Goal: Task Accomplishment & Management: Manage account settings

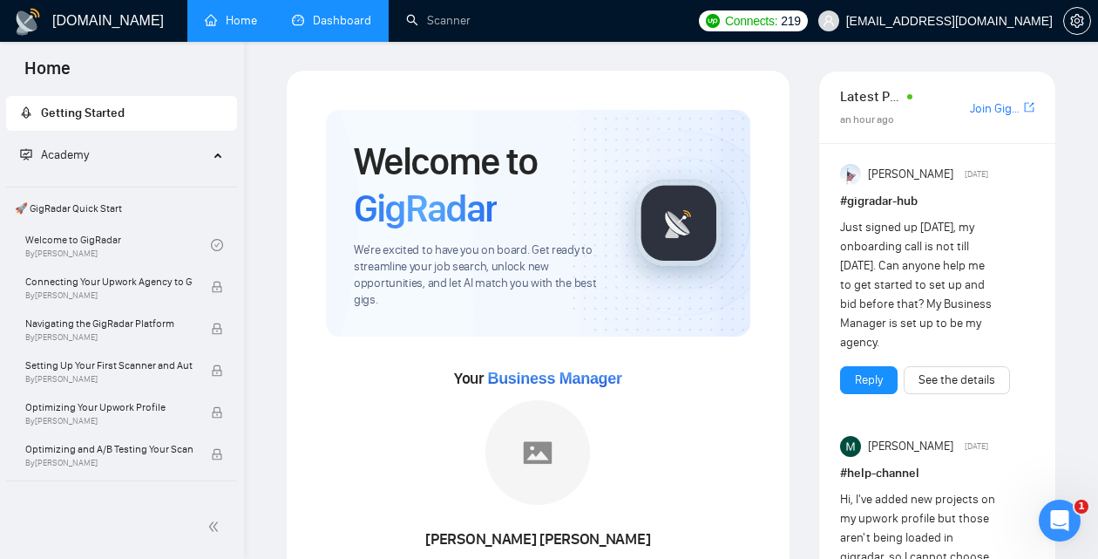
click at [348, 28] on link "Dashboard" at bounding box center [331, 20] width 79 height 15
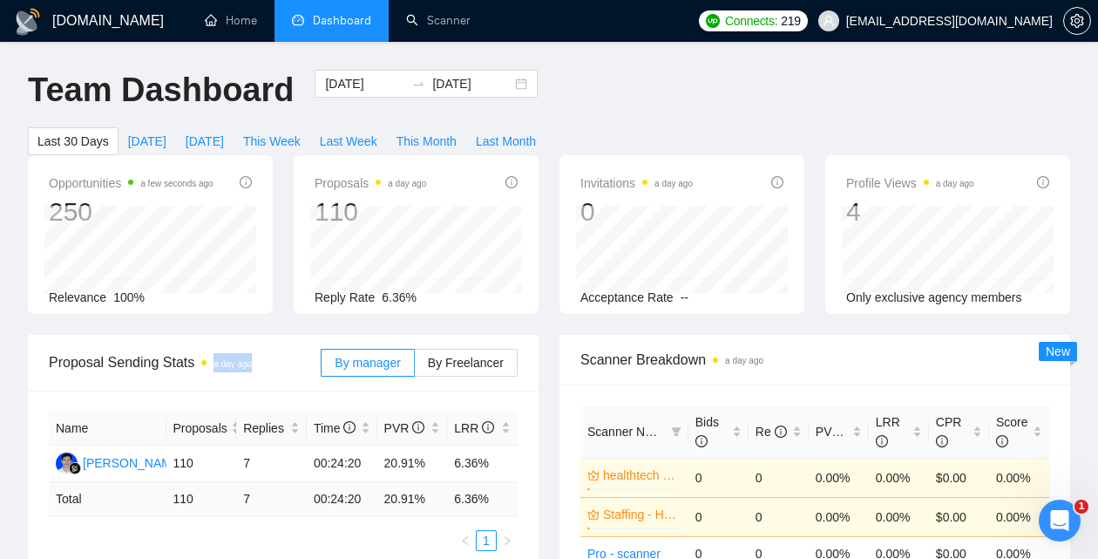
drag, startPoint x: 269, startPoint y: 365, endPoint x: 211, endPoint y: 365, distance: 58.4
click at [211, 365] on span "Proposal Sending Stats a day ago" at bounding box center [185, 362] width 272 height 22
click at [248, 381] on div "Proposal Sending Stats a day ago" at bounding box center [185, 362] width 272 height 50
drag, startPoint x: 273, startPoint y: 369, endPoint x: 208, endPoint y: 369, distance: 64.5
click at [208, 369] on span "Proposal Sending Stats a day ago" at bounding box center [185, 362] width 272 height 22
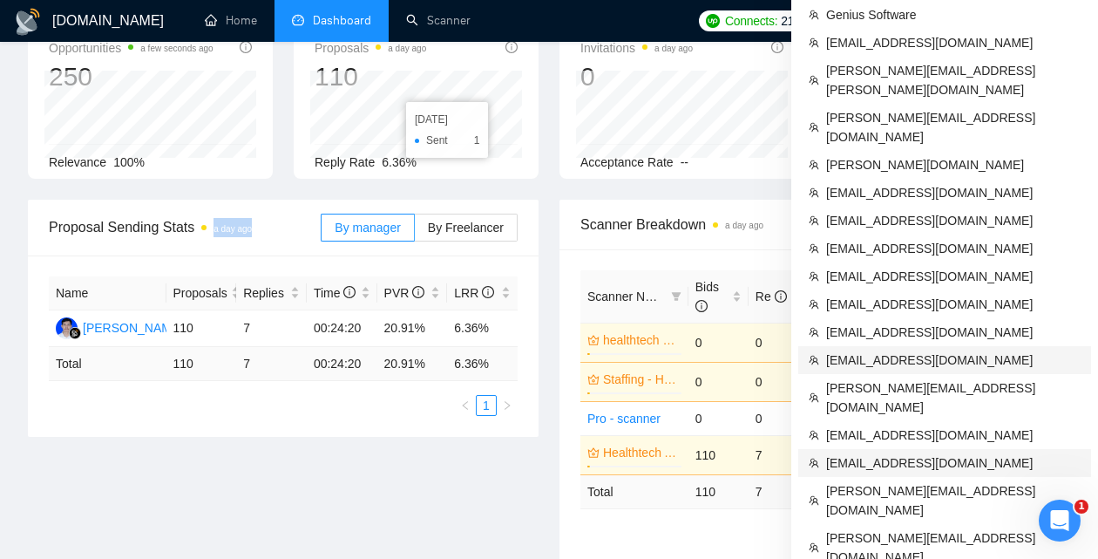
scroll to position [135, 0]
click at [889, 453] on span "[EMAIL_ADDRESS][DOMAIN_NAME]" at bounding box center [953, 462] width 254 height 19
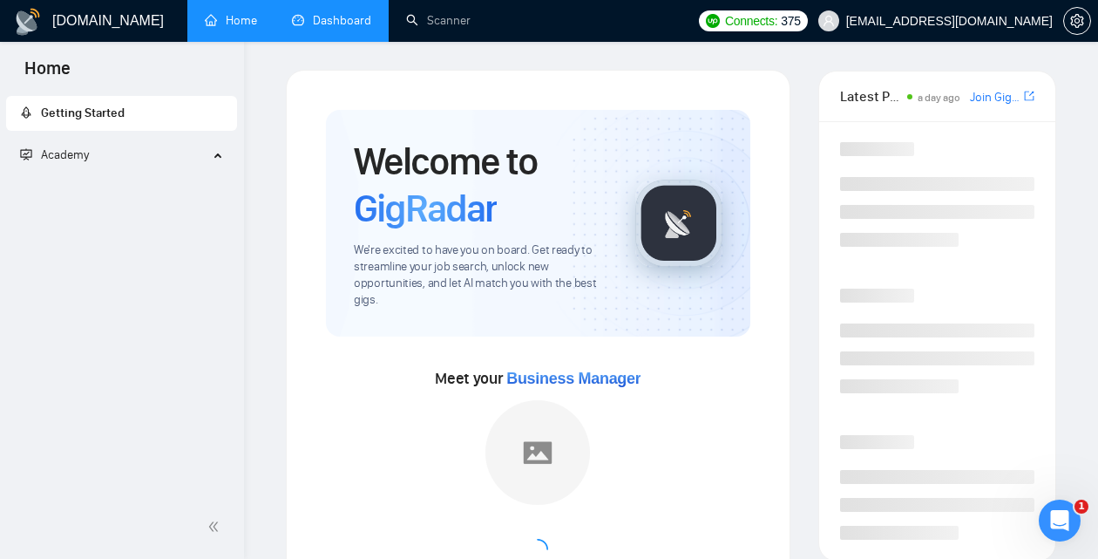
click at [327, 28] on link "Dashboard" at bounding box center [331, 20] width 79 height 15
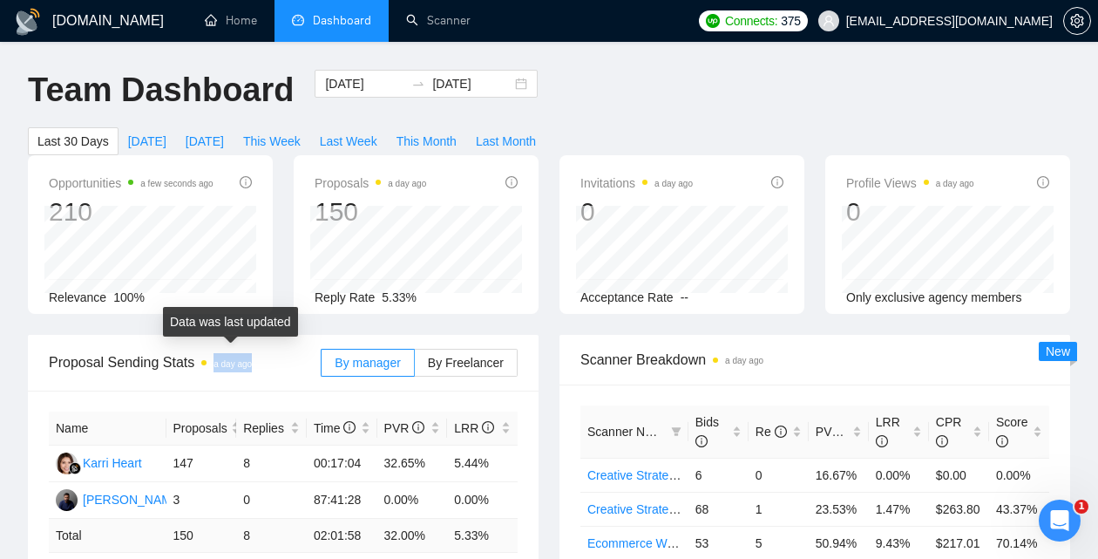
drag, startPoint x: 263, startPoint y: 360, endPoint x: 220, endPoint y: 362, distance: 43.6
click at [220, 362] on span "Proposal Sending Stats a day ago" at bounding box center [185, 362] width 272 height 22
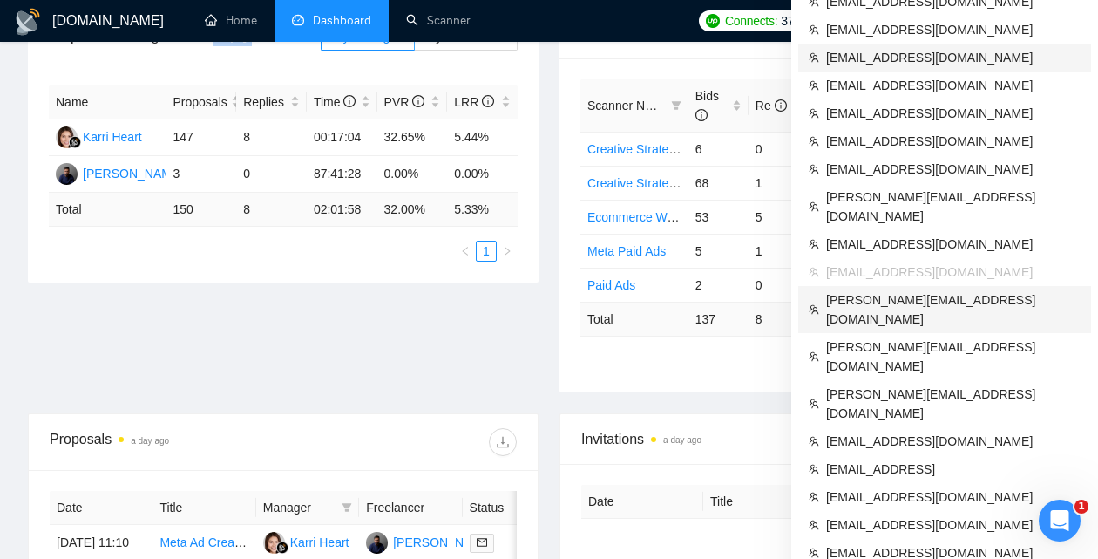
scroll to position [329, 0]
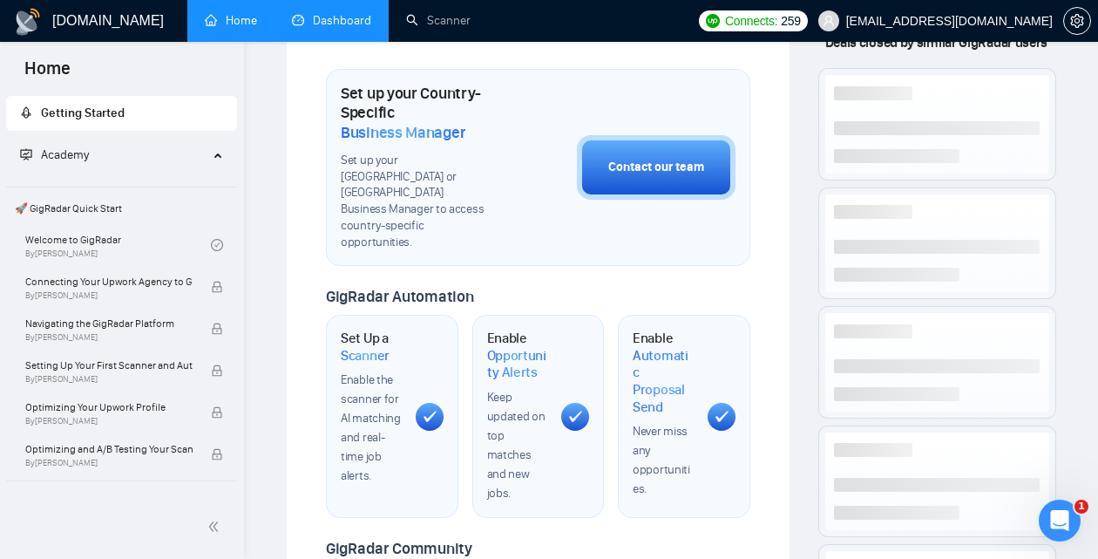
click at [349, 26] on link "Dashboard" at bounding box center [331, 20] width 79 height 15
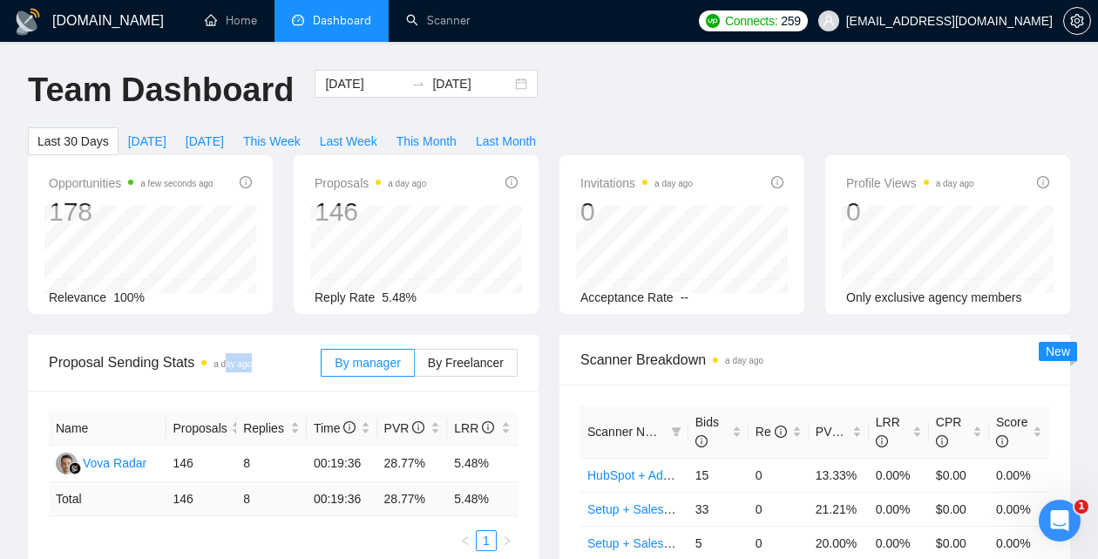
drag, startPoint x: 266, startPoint y: 362, endPoint x: 230, endPoint y: 362, distance: 35.7
click at [231, 362] on span "Proposal Sending Stats a day ago" at bounding box center [185, 362] width 272 height 22
click at [261, 380] on div "Proposal Sending Stats a day ago" at bounding box center [185, 362] width 272 height 50
drag, startPoint x: 261, startPoint y: 369, endPoint x: 199, endPoint y: 369, distance: 62.7
click at [199, 369] on span "Proposal Sending Stats a day ago" at bounding box center [185, 362] width 272 height 22
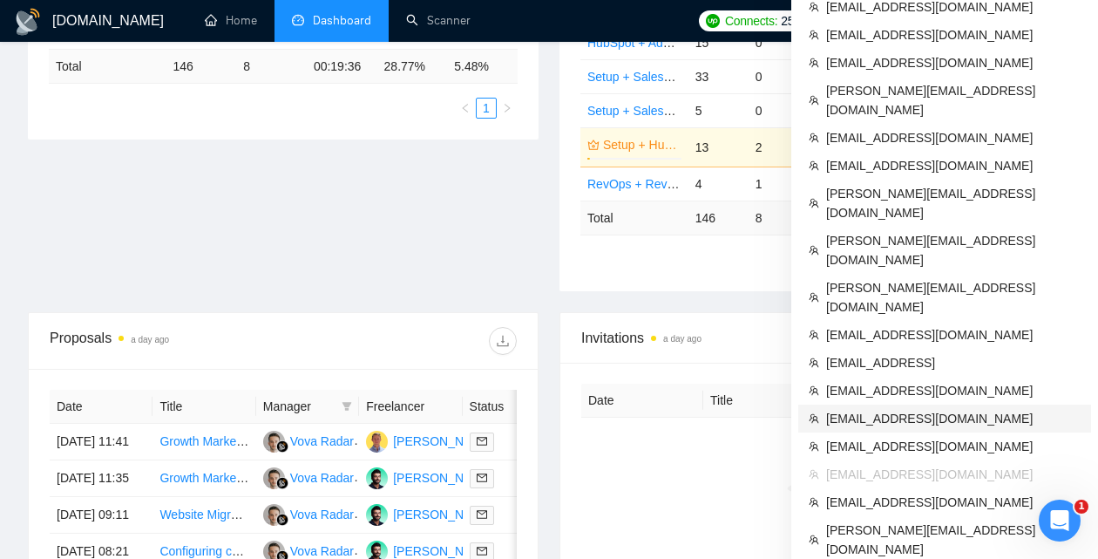
scroll to position [442, 0]
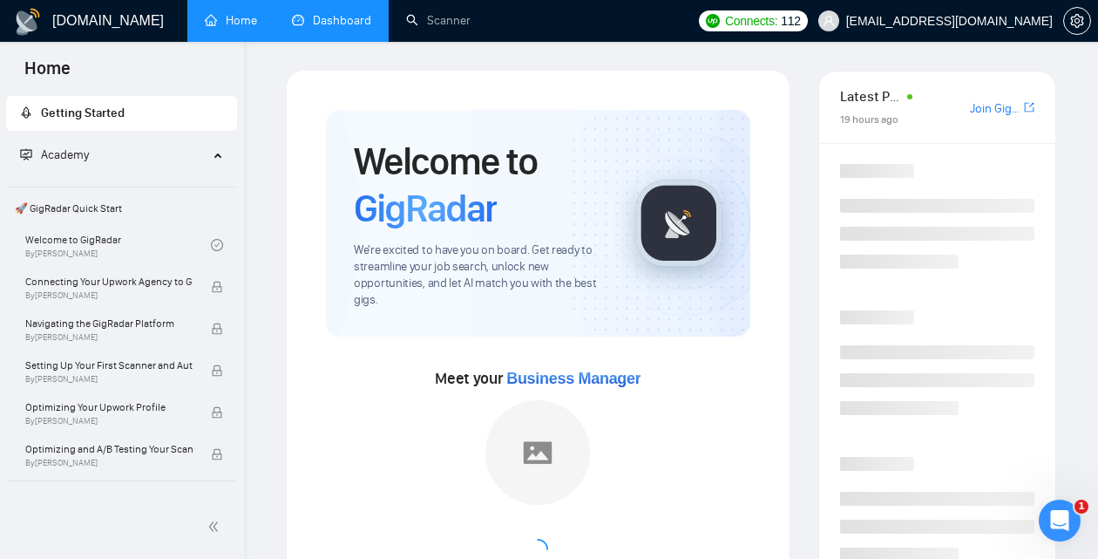
click at [347, 16] on link "Dashboard" at bounding box center [331, 20] width 79 height 15
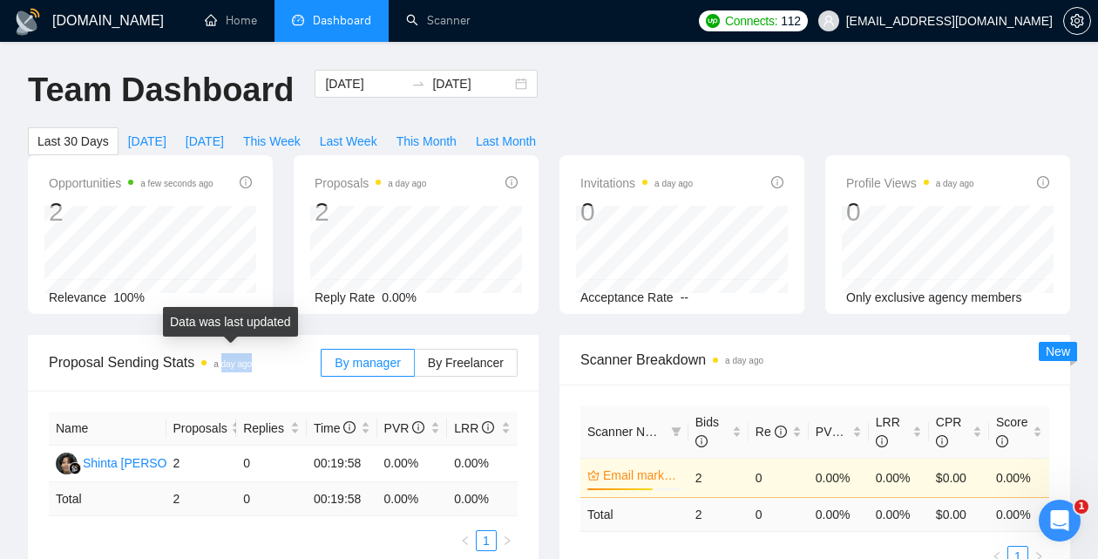
drag, startPoint x: 266, startPoint y: 366, endPoint x: 226, endPoint y: 366, distance: 40.1
click at [227, 366] on span "Proposal Sending Stats a day ago" at bounding box center [185, 362] width 272 height 22
click at [263, 366] on span "Proposal Sending Stats a day ago" at bounding box center [185, 362] width 272 height 22
drag, startPoint x: 264, startPoint y: 363, endPoint x: 212, endPoint y: 365, distance: 52.3
click at [213, 365] on span "Proposal Sending Stats a day ago" at bounding box center [185, 362] width 272 height 22
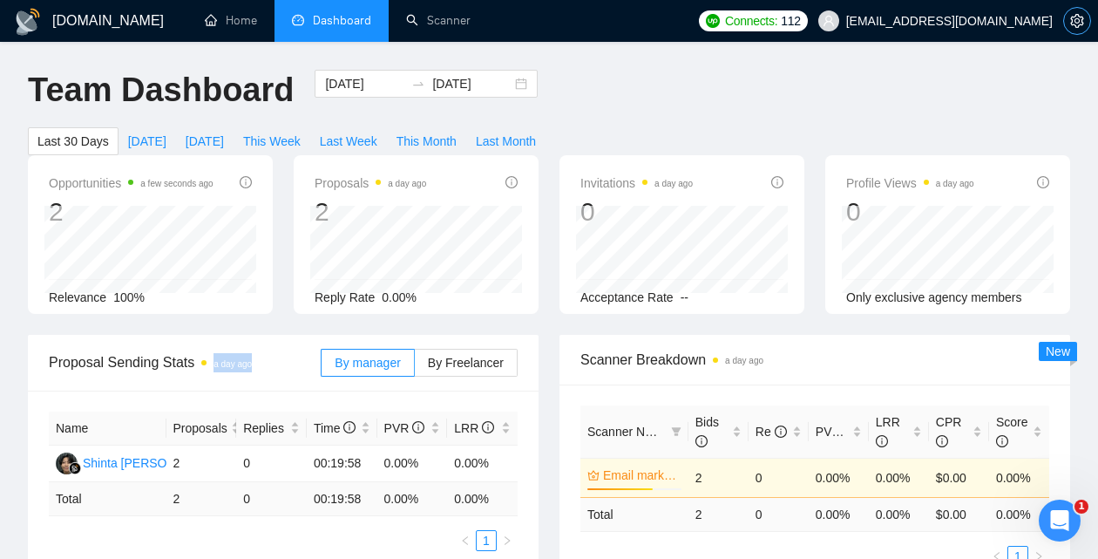
click at [1087, 24] on span "setting" at bounding box center [1077, 21] width 26 height 14
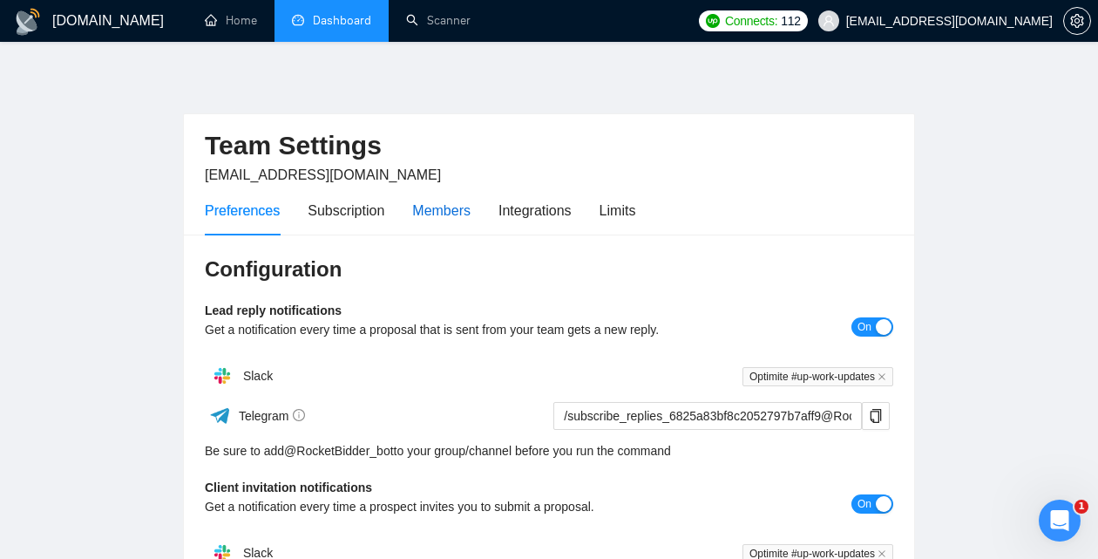
click at [430, 213] on div "Members" at bounding box center [441, 211] width 58 height 22
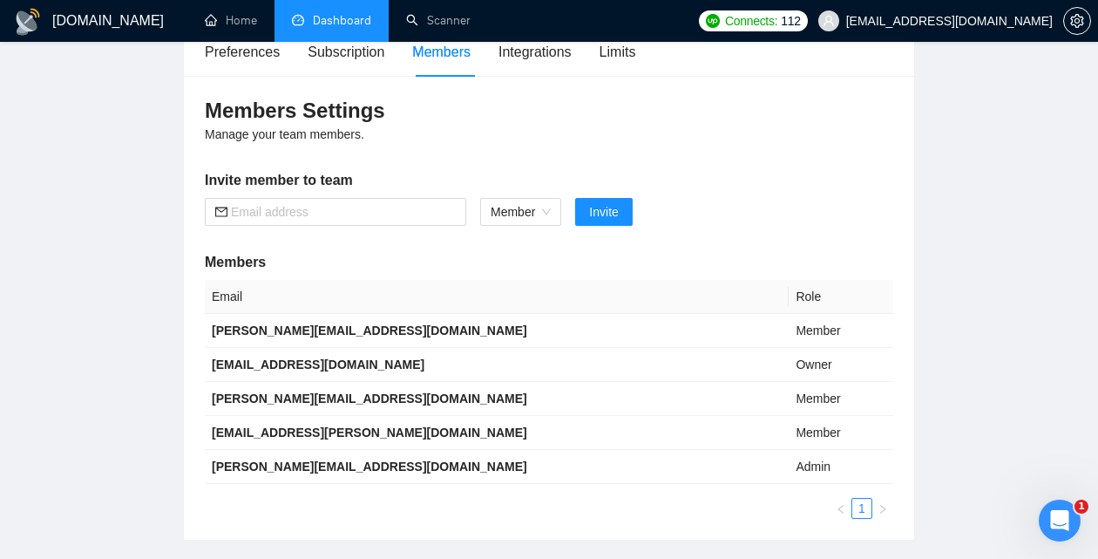
scroll to position [165, 0]
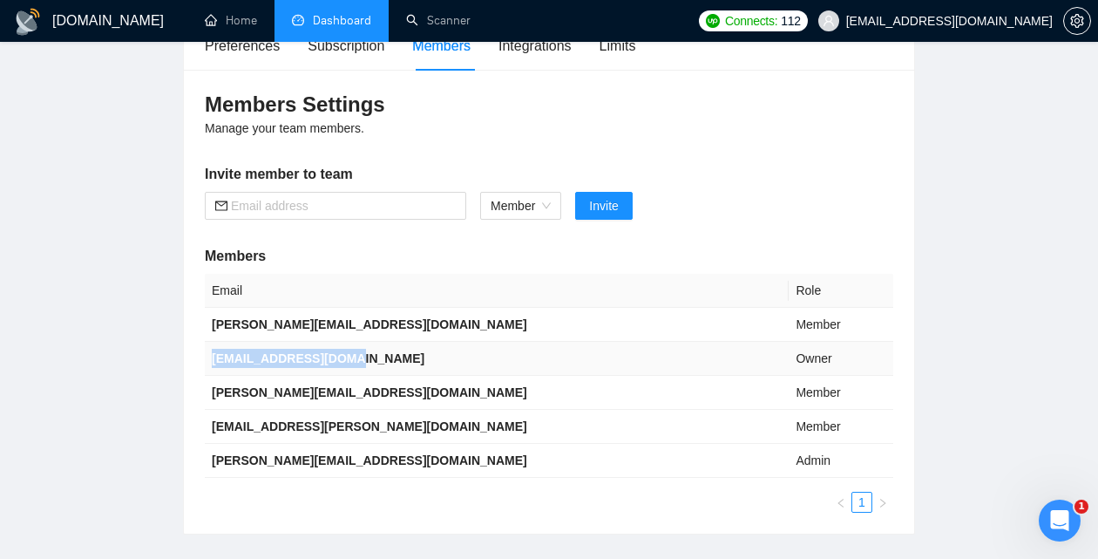
drag, startPoint x: 351, startPoint y: 356, endPoint x: 209, endPoint y: 355, distance: 142.0
click at [209, 355] on td "[EMAIL_ADDRESS][DOMAIN_NAME]" at bounding box center [497, 359] width 584 height 34
copy b "[EMAIL_ADDRESS][DOMAIN_NAME]"
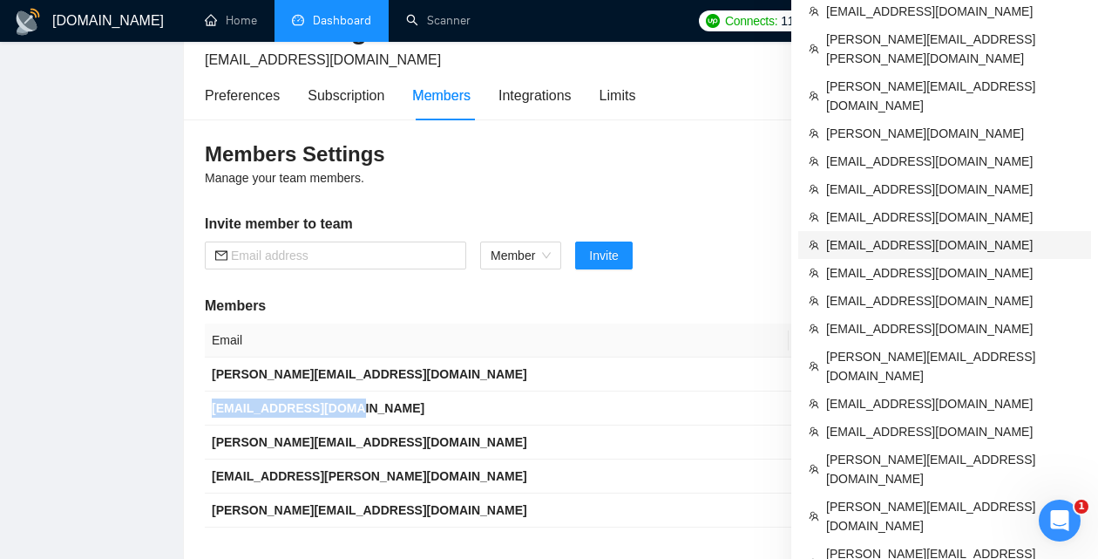
scroll to position [0, 0]
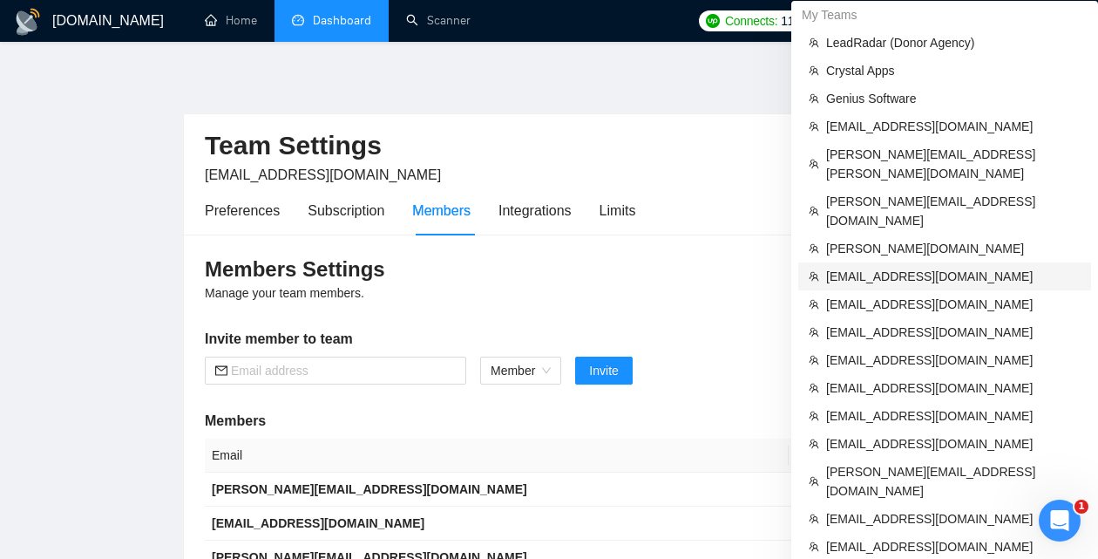
click at [874, 267] on span "[EMAIL_ADDRESS][DOMAIN_NAME]" at bounding box center [953, 276] width 254 height 19
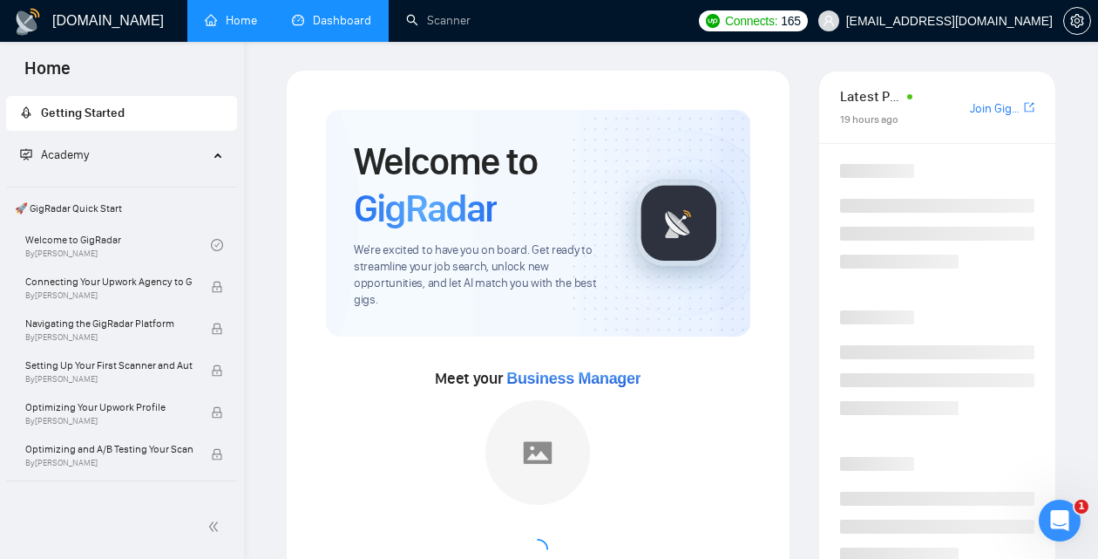
click at [315, 17] on link "Dashboard" at bounding box center [331, 20] width 79 height 15
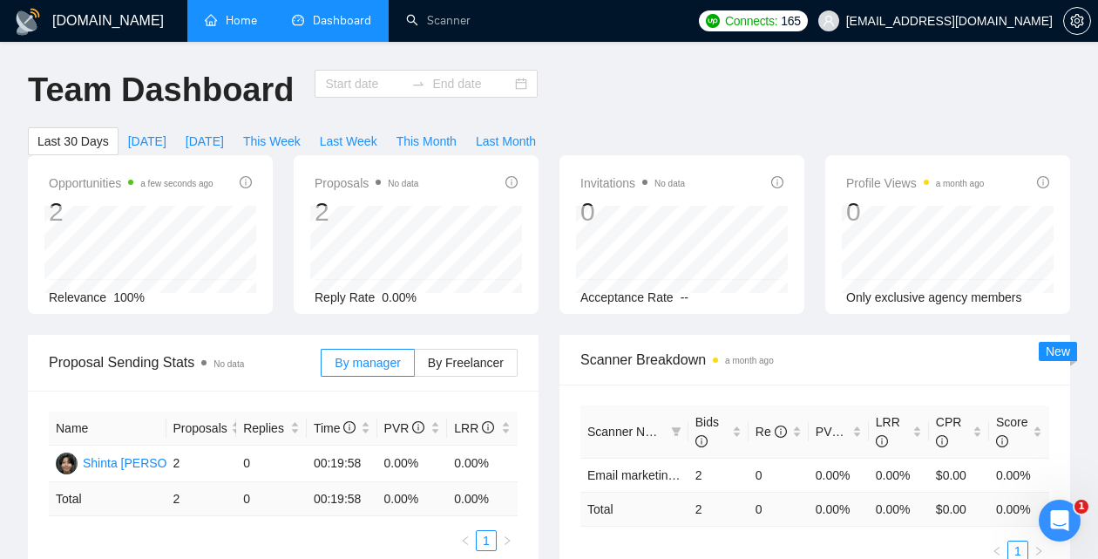
type input "[DATE]"
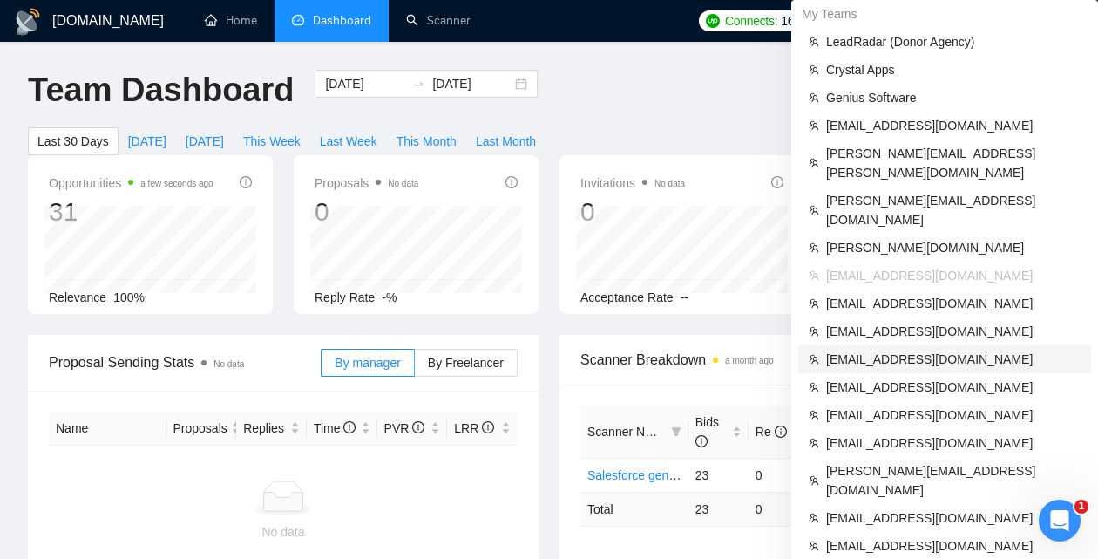
click at [904, 349] on span "[EMAIL_ADDRESS][DOMAIN_NAME]" at bounding box center [953, 358] width 254 height 19
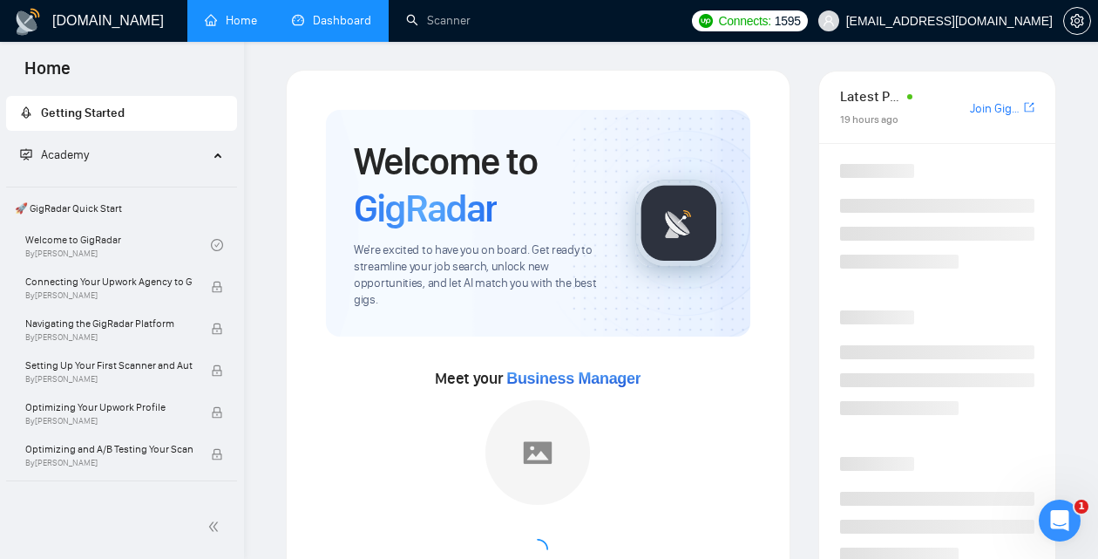
click at [341, 13] on link "Dashboard" at bounding box center [331, 20] width 79 height 15
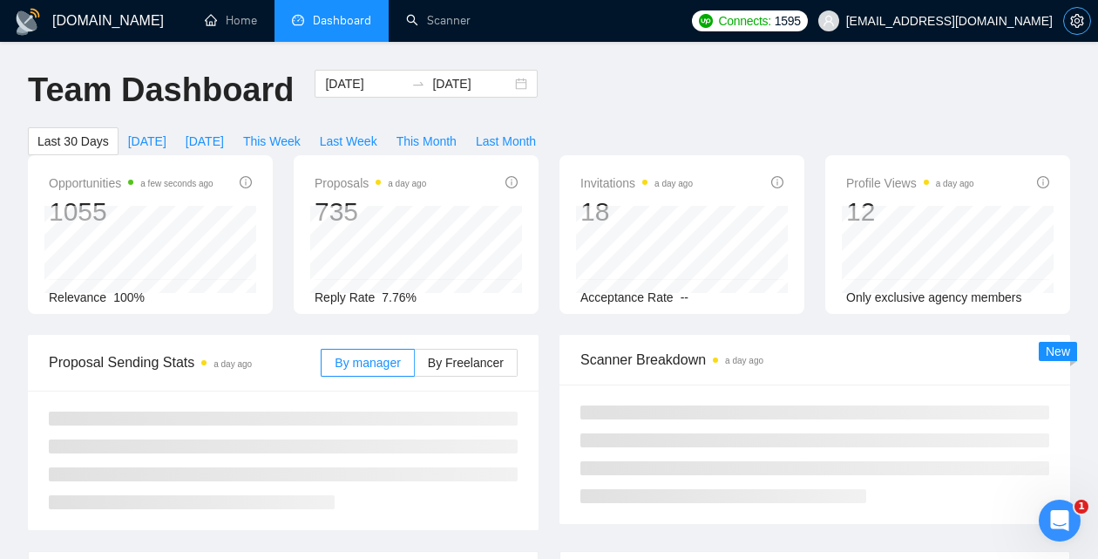
click at [1073, 28] on icon "setting" at bounding box center [1077, 21] width 14 height 14
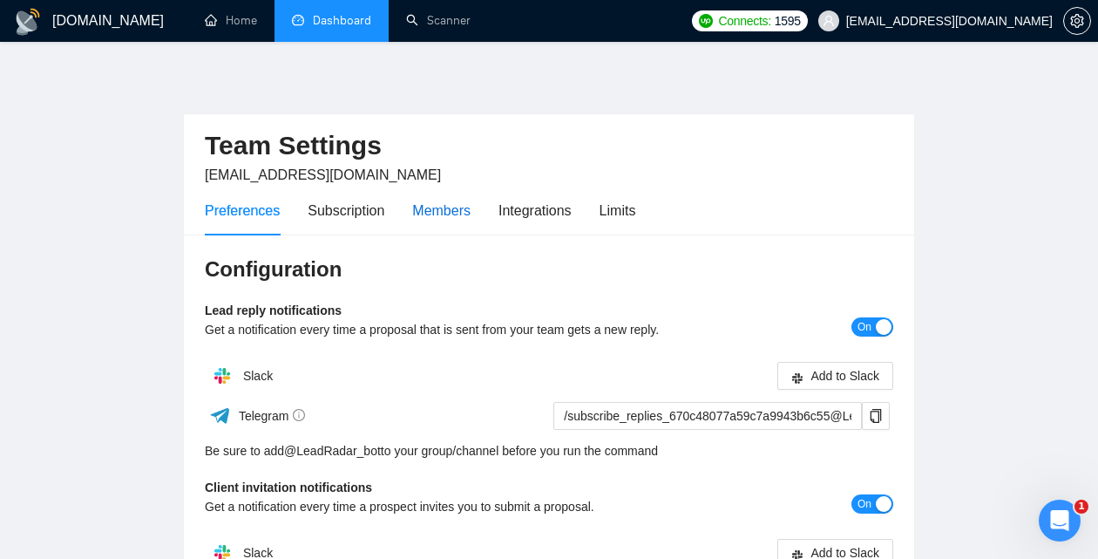
click at [457, 203] on div "Members" at bounding box center [441, 211] width 58 height 22
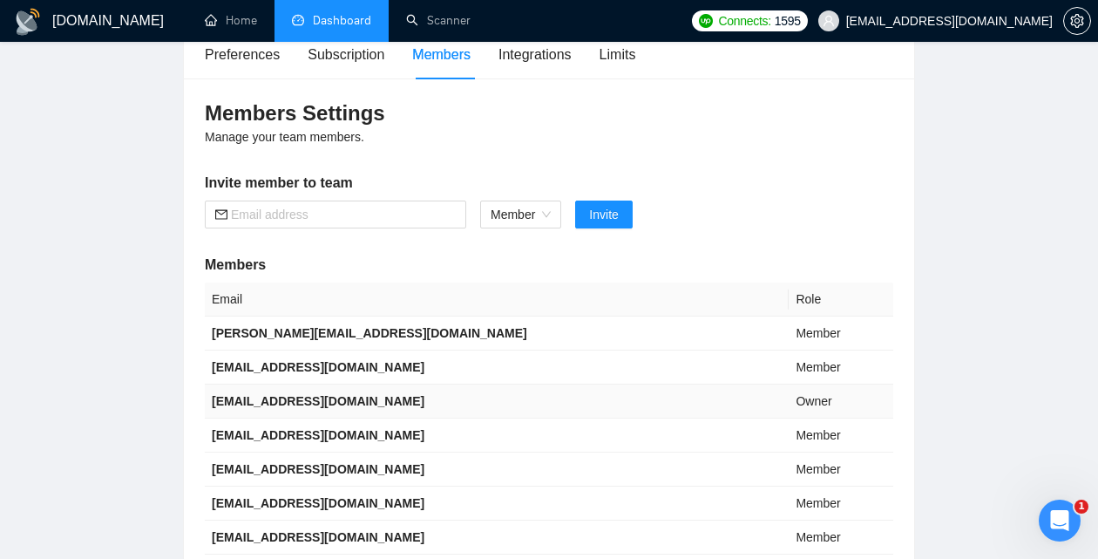
scroll to position [172, 0]
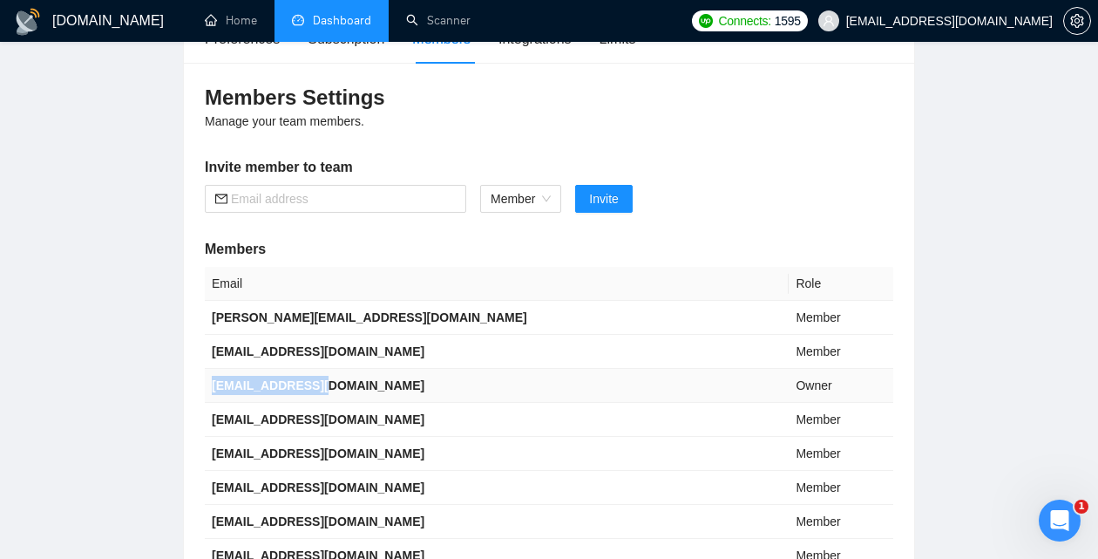
drag, startPoint x: 327, startPoint y: 389, endPoint x: 209, endPoint y: 386, distance: 117.7
click at [209, 386] on td "[EMAIL_ADDRESS][DOMAIN_NAME]" at bounding box center [497, 386] width 584 height 34
copy b "[EMAIL_ADDRESS][DOMAIN_NAME]"
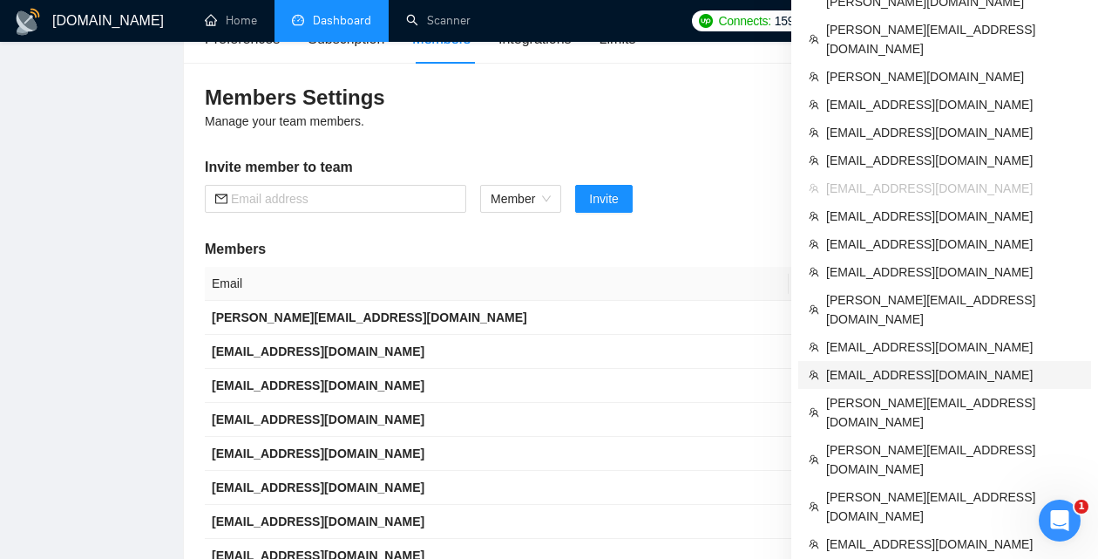
click at [887, 365] on span "[EMAIL_ADDRESS][DOMAIN_NAME]" at bounding box center [953, 374] width 254 height 19
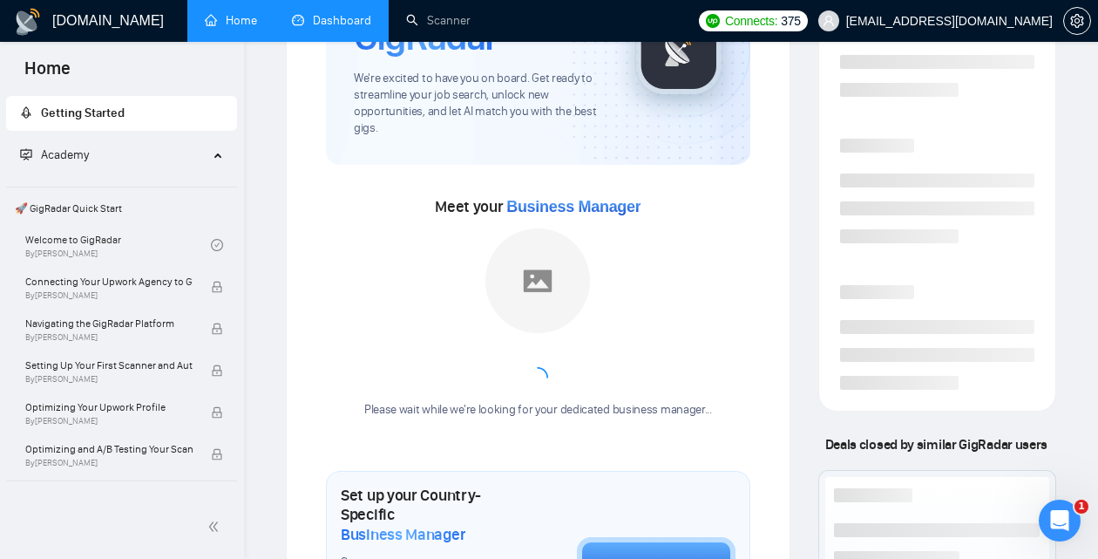
scroll to position [416, 0]
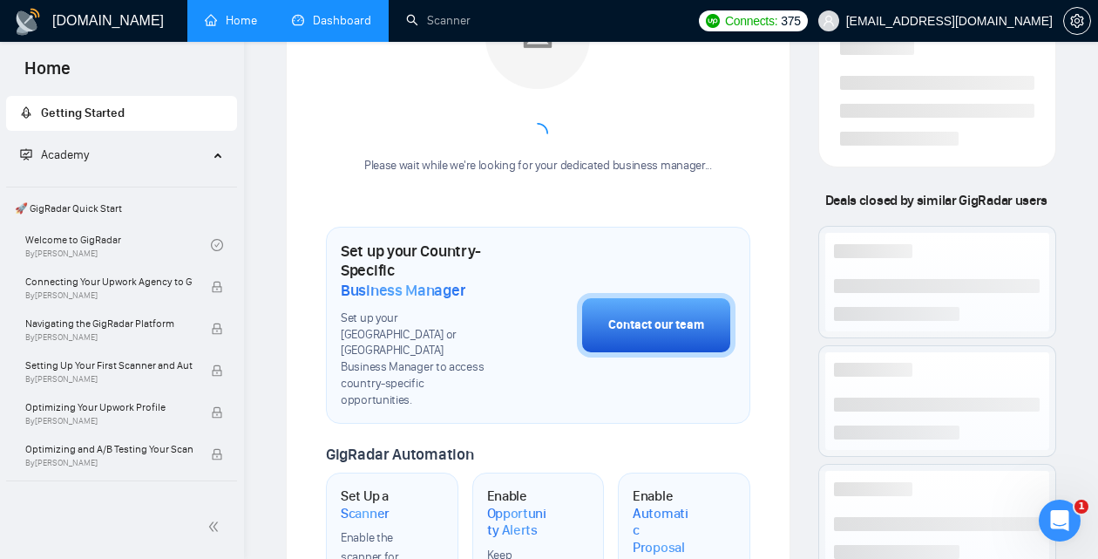
click at [360, 28] on link "Dashboard" at bounding box center [331, 20] width 79 height 15
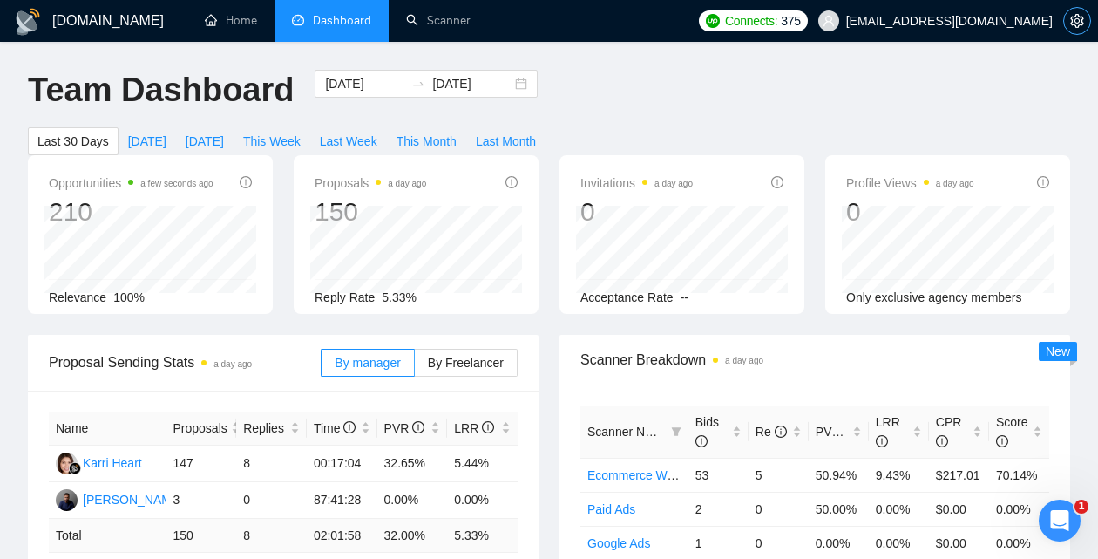
click at [1080, 20] on icon "setting" at bounding box center [1077, 21] width 14 height 14
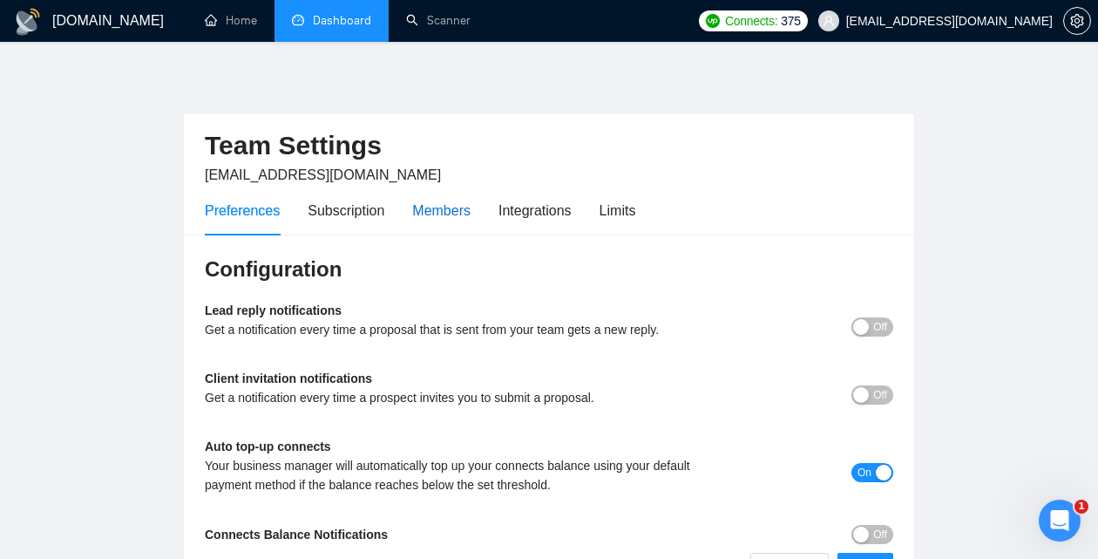
click at [453, 213] on div "Members" at bounding box center [441, 211] width 58 height 22
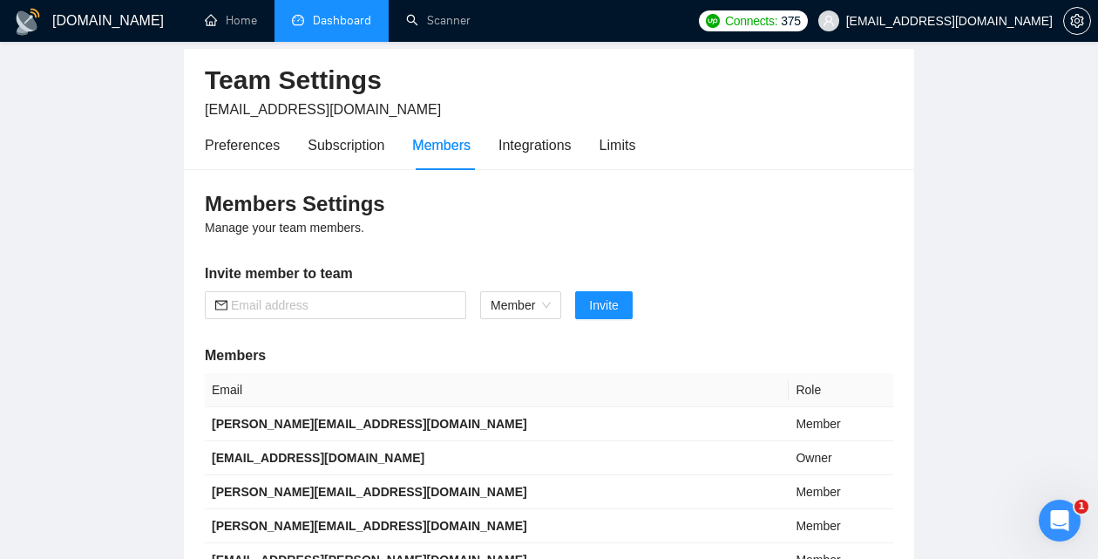
scroll to position [70, 0]
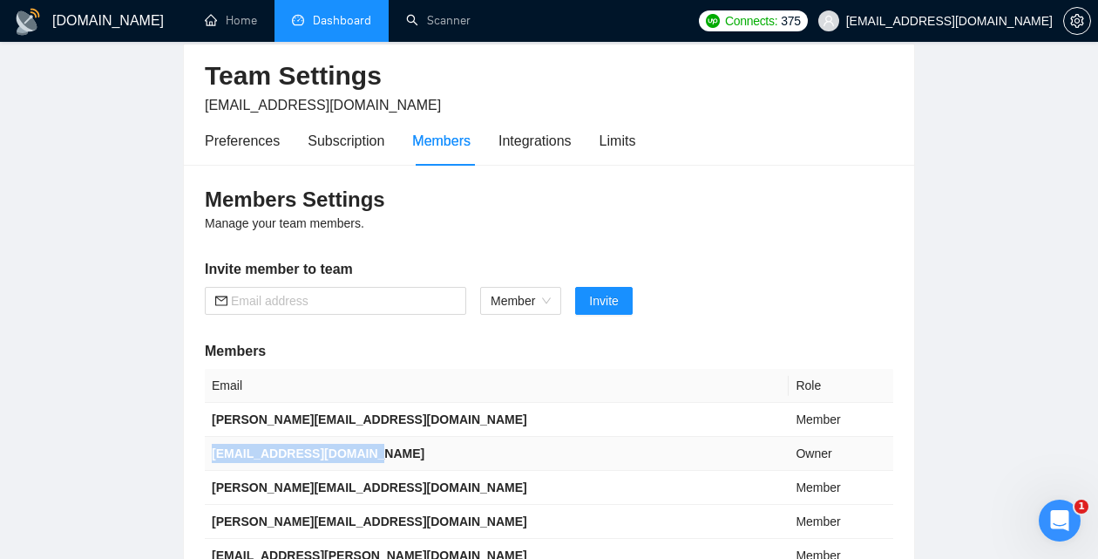
drag, startPoint x: 378, startPoint y: 454, endPoint x: 209, endPoint y: 454, distance: 169.0
click at [209, 454] on td "[EMAIL_ADDRESS][DOMAIN_NAME]" at bounding box center [497, 454] width 584 height 34
copy b "[EMAIL_ADDRESS][DOMAIN_NAME]"
click at [332, 22] on link "Dashboard" at bounding box center [331, 20] width 79 height 15
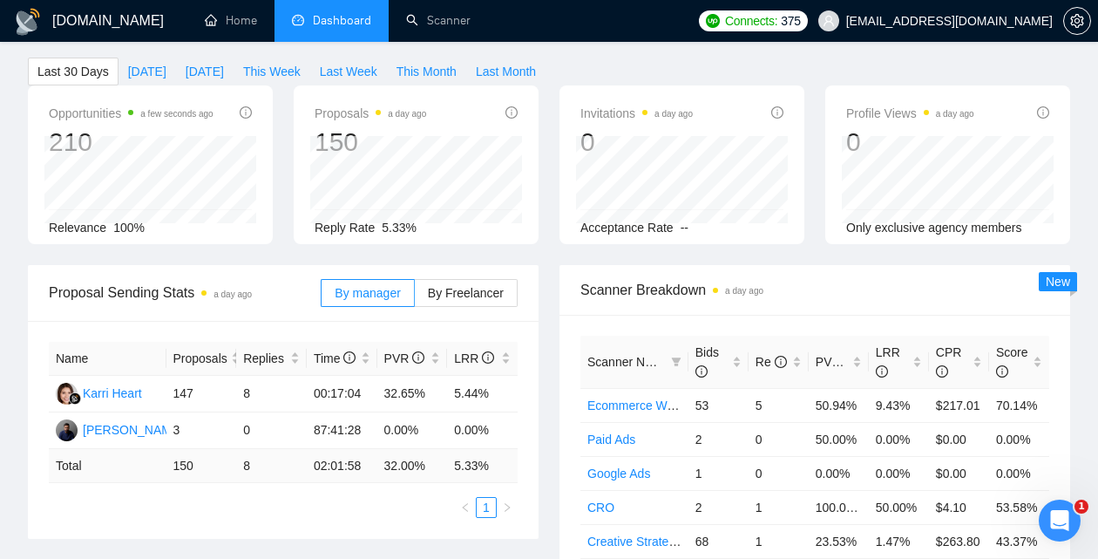
type input "[DATE]"
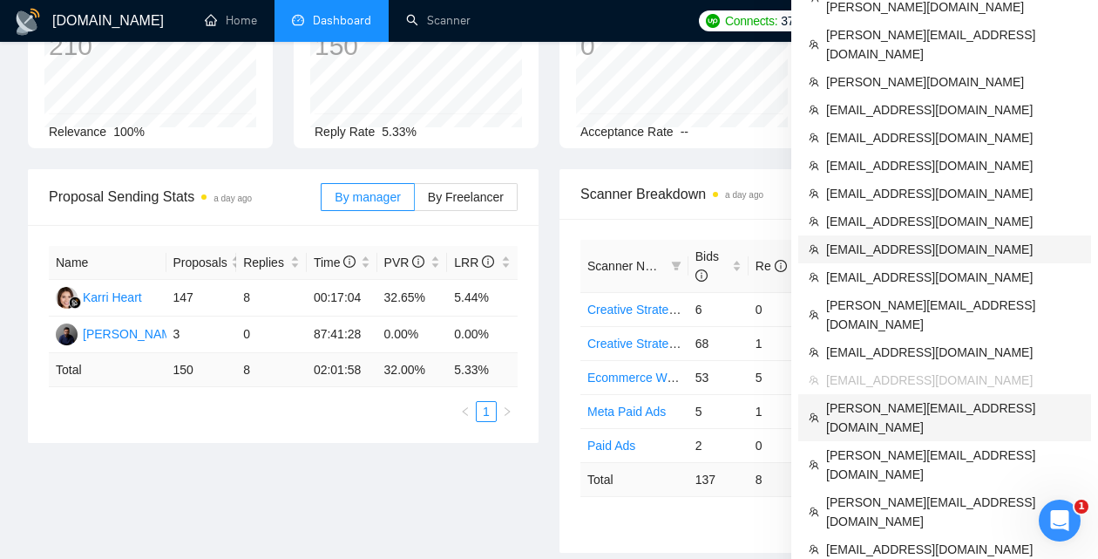
scroll to position [165, 0]
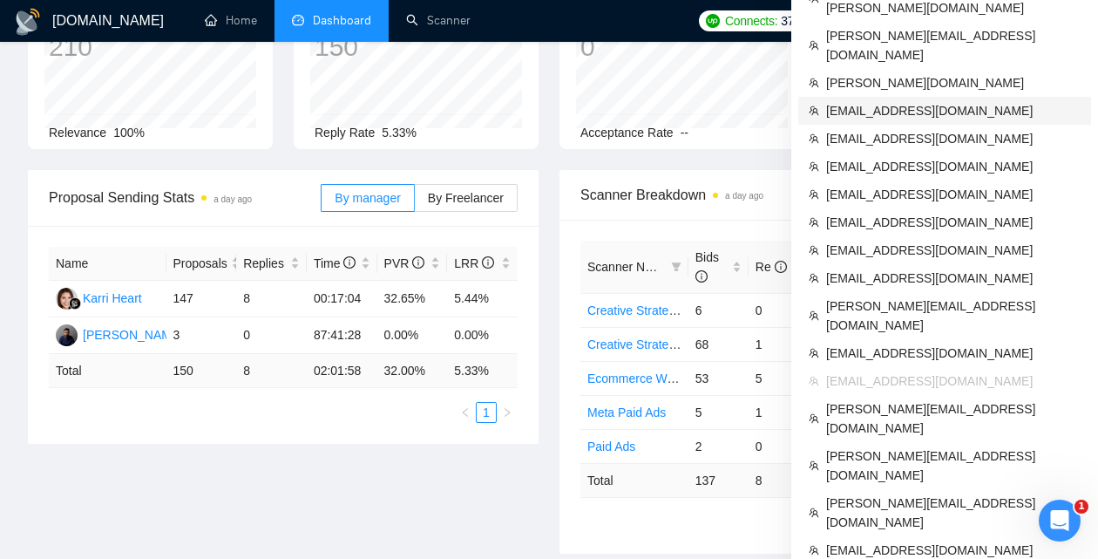
click at [900, 101] on span "[EMAIL_ADDRESS][DOMAIN_NAME]" at bounding box center [953, 110] width 254 height 19
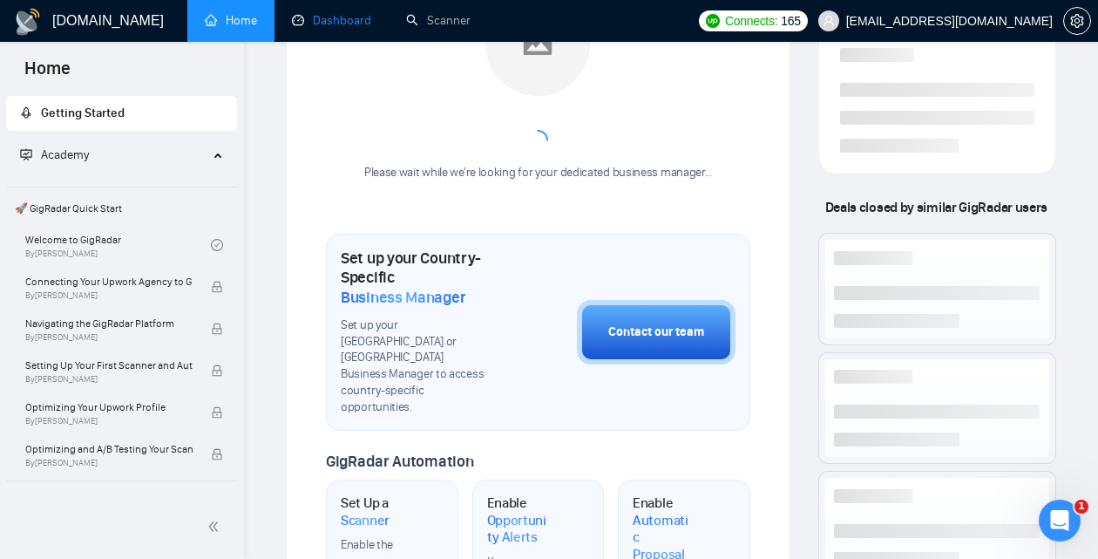
click at [331, 26] on link "Dashboard" at bounding box center [331, 20] width 79 height 15
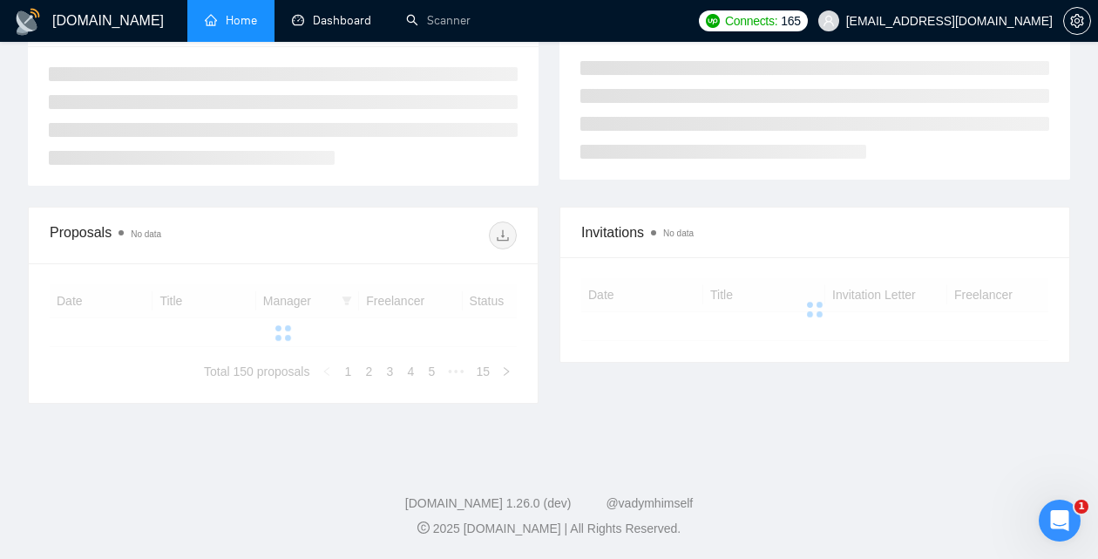
type input "[DATE]"
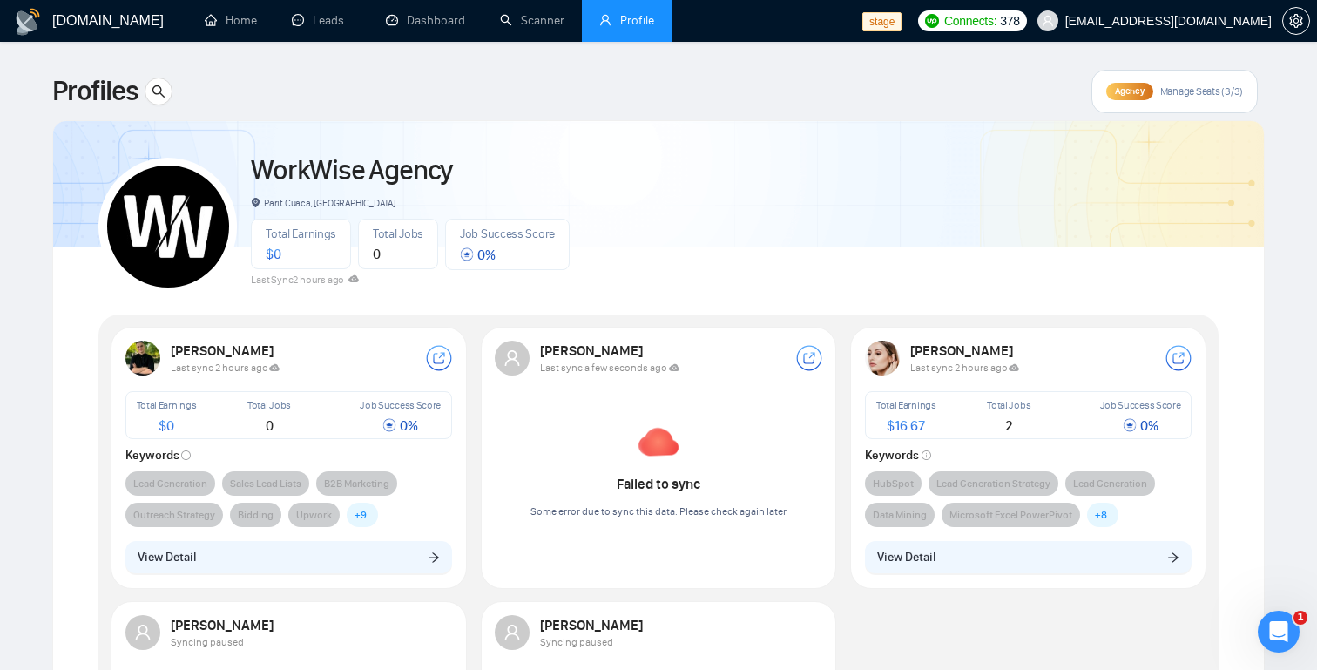
click at [1171, 98] on div "Agency Manage Seats (3/3)" at bounding box center [1175, 92] width 166 height 44
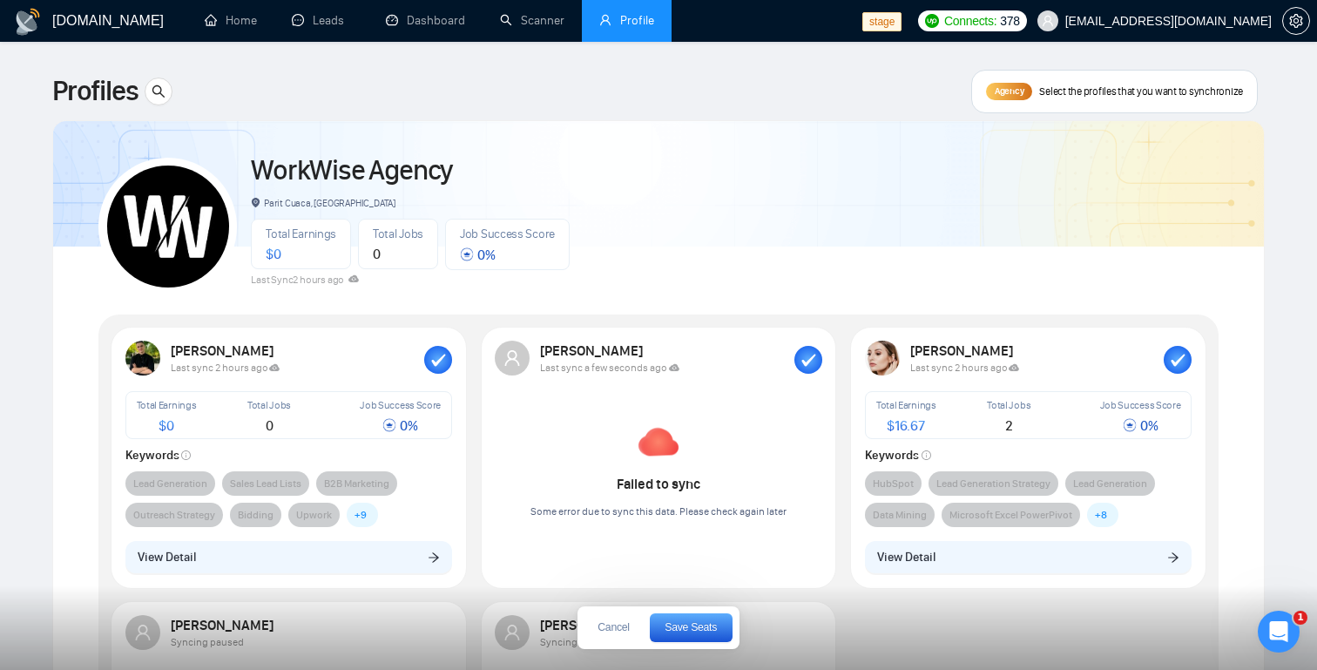
click at [1060, 95] on span "Select the profiles that you want to synchronize" at bounding box center [1141, 92] width 204 height 14
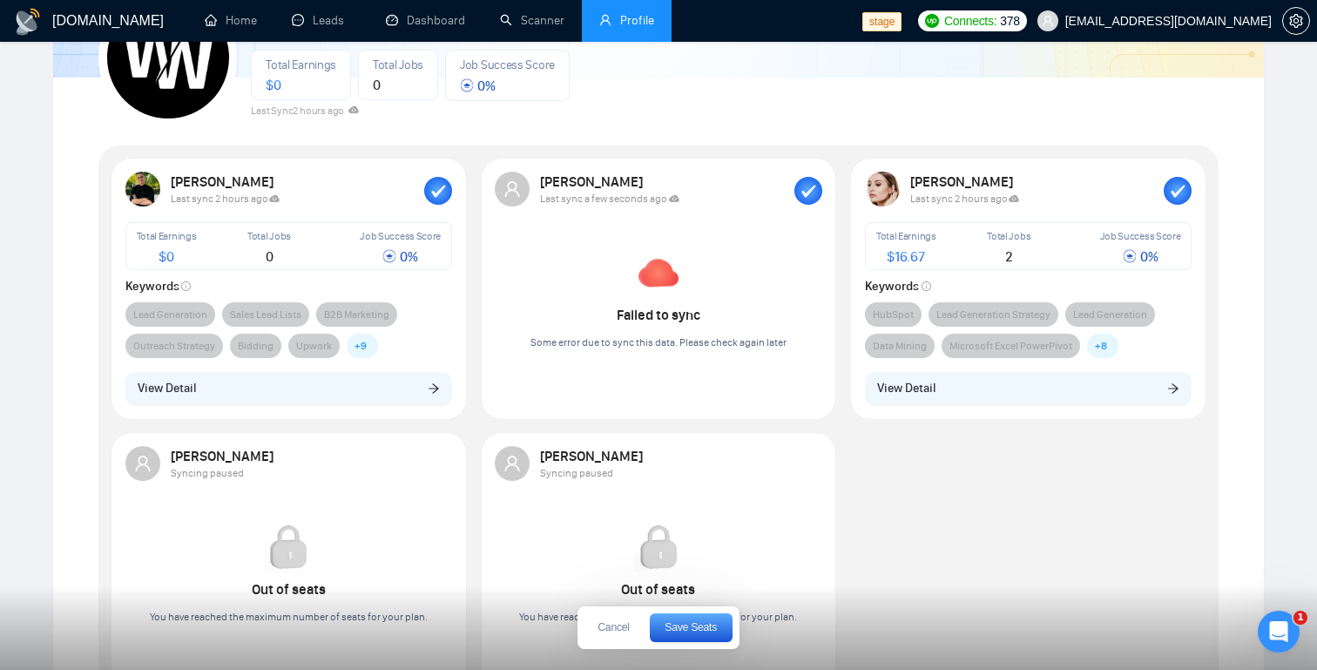
scroll to position [167, 0]
click at [809, 193] on icon "button" at bounding box center [809, 192] width 14 height 12
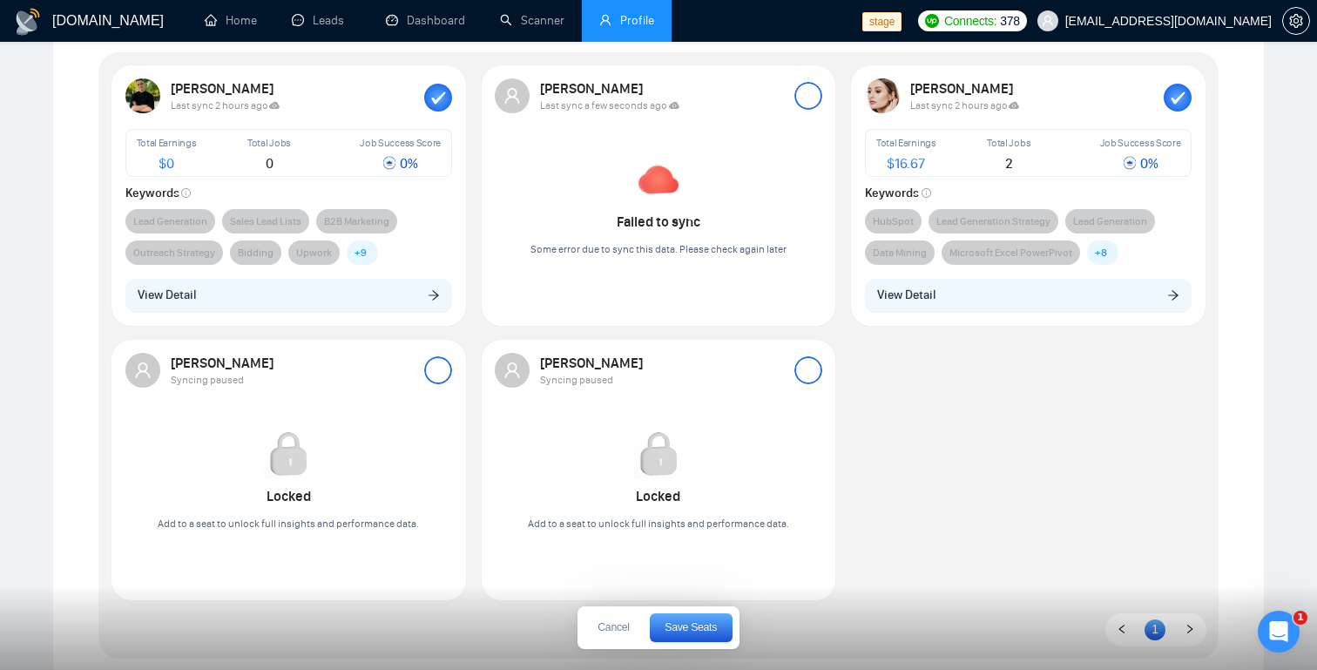
scroll to position [267, 0]
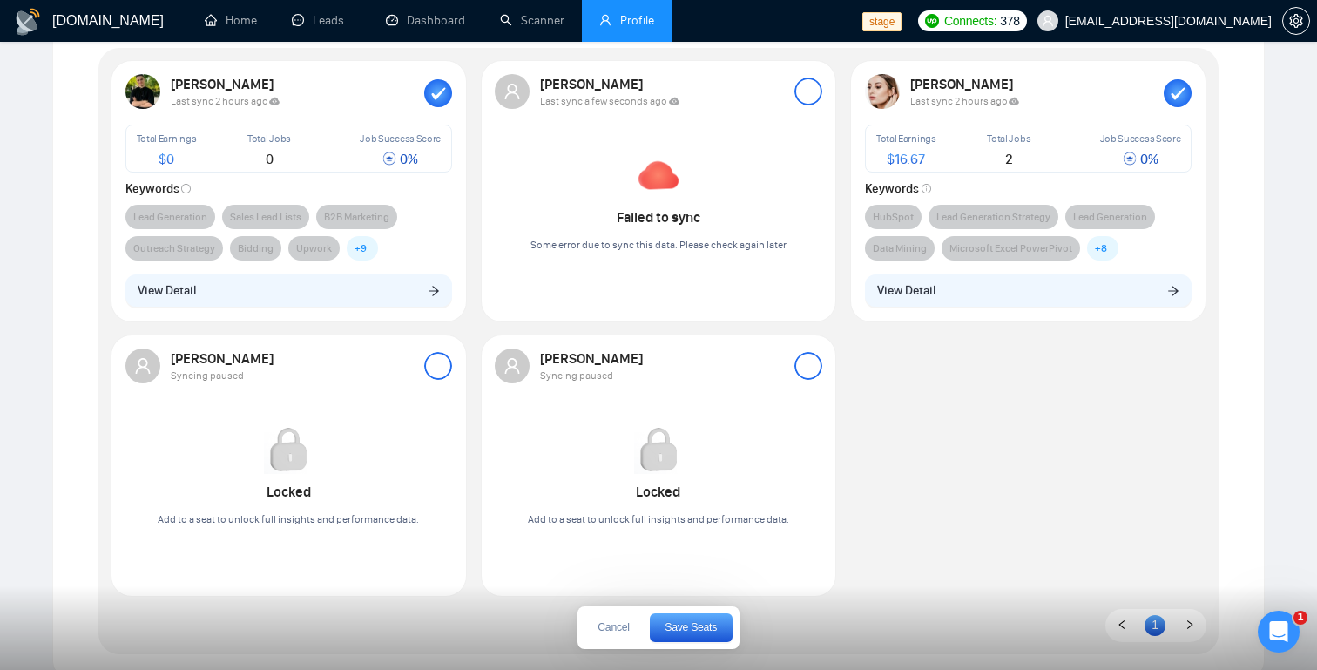
click at [810, 350] on div "Oleksandr Bratko Syncing paused" at bounding box center [659, 366] width 328 height 35
click at [810, 365] on div at bounding box center [809, 366] width 28 height 28
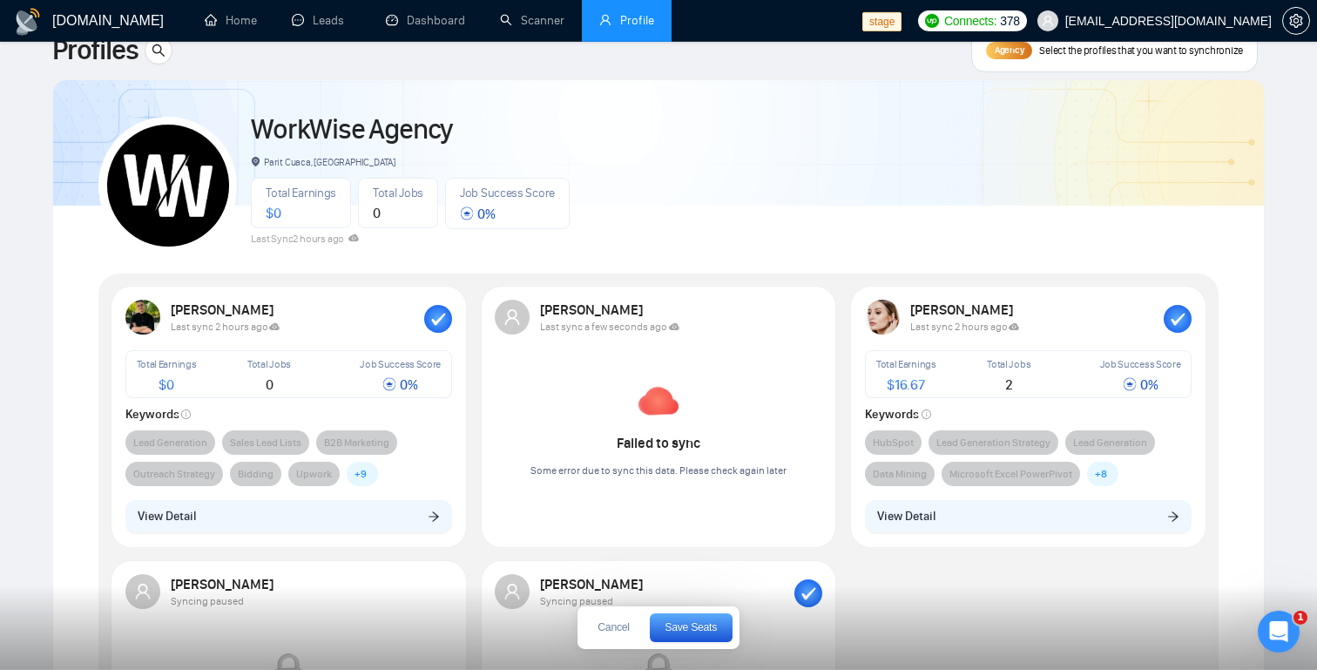
scroll to position [0, 0]
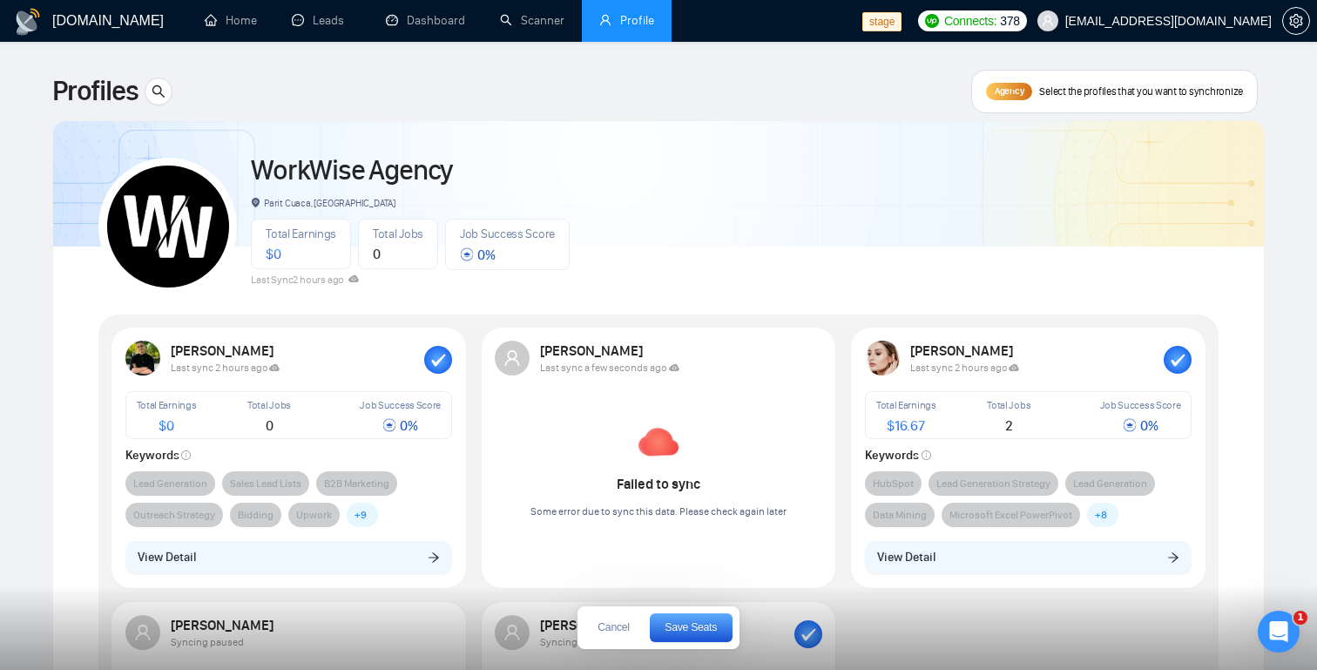
click at [985, 289] on div "WorkWise Agency Parit Cuaca, Indonesia Total Earnings $ 0 Total Jobs 0 Job Succ…" at bounding box center [658, 219] width 1121 height 154
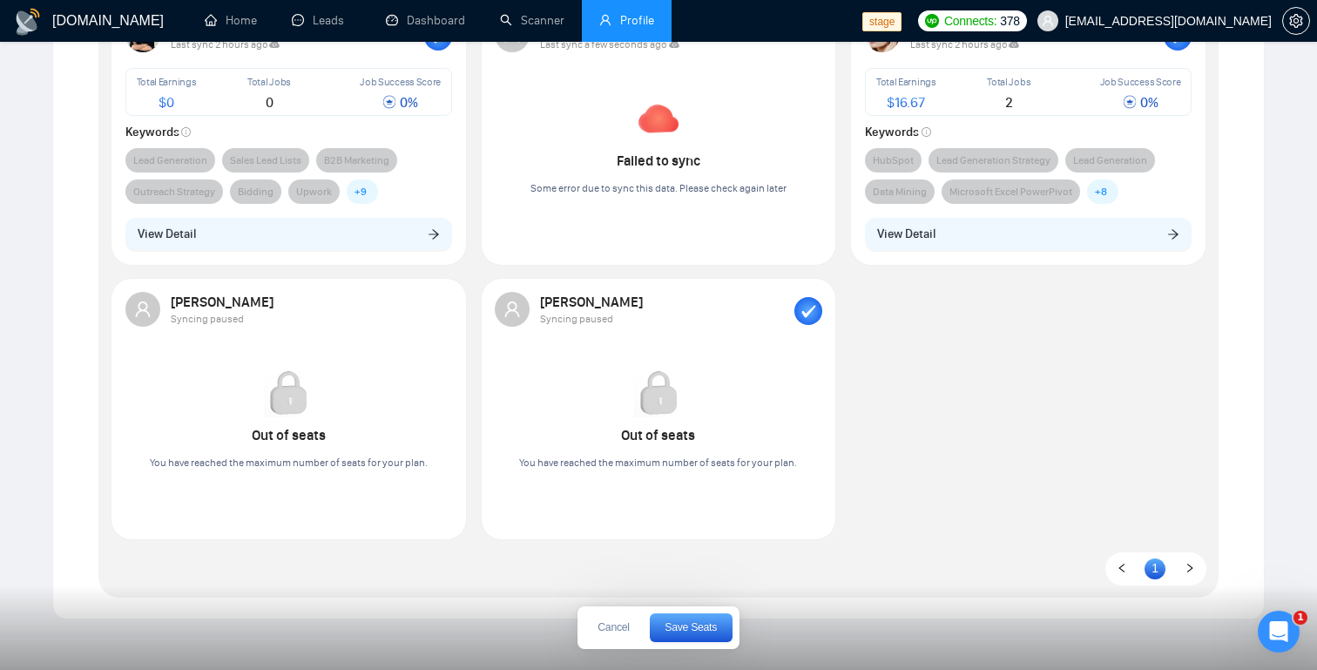
scroll to position [322, 0]
click at [969, 468] on div "Sviatoslav Hryhorenko Last sync 2 hours ago Total Earnings $ 0 Total Jobs 0 Job…" at bounding box center [659, 279] width 1110 height 549
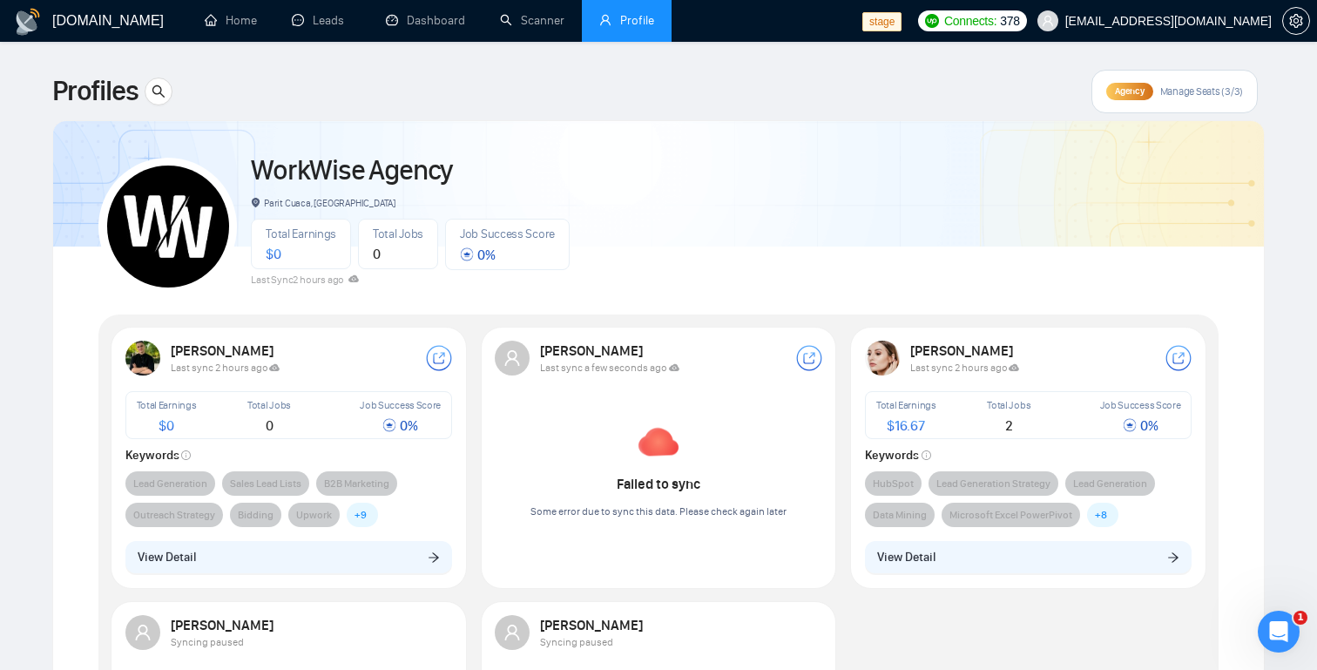
click at [1176, 94] on span "Manage Seats (3/3)" at bounding box center [1202, 92] width 83 height 14
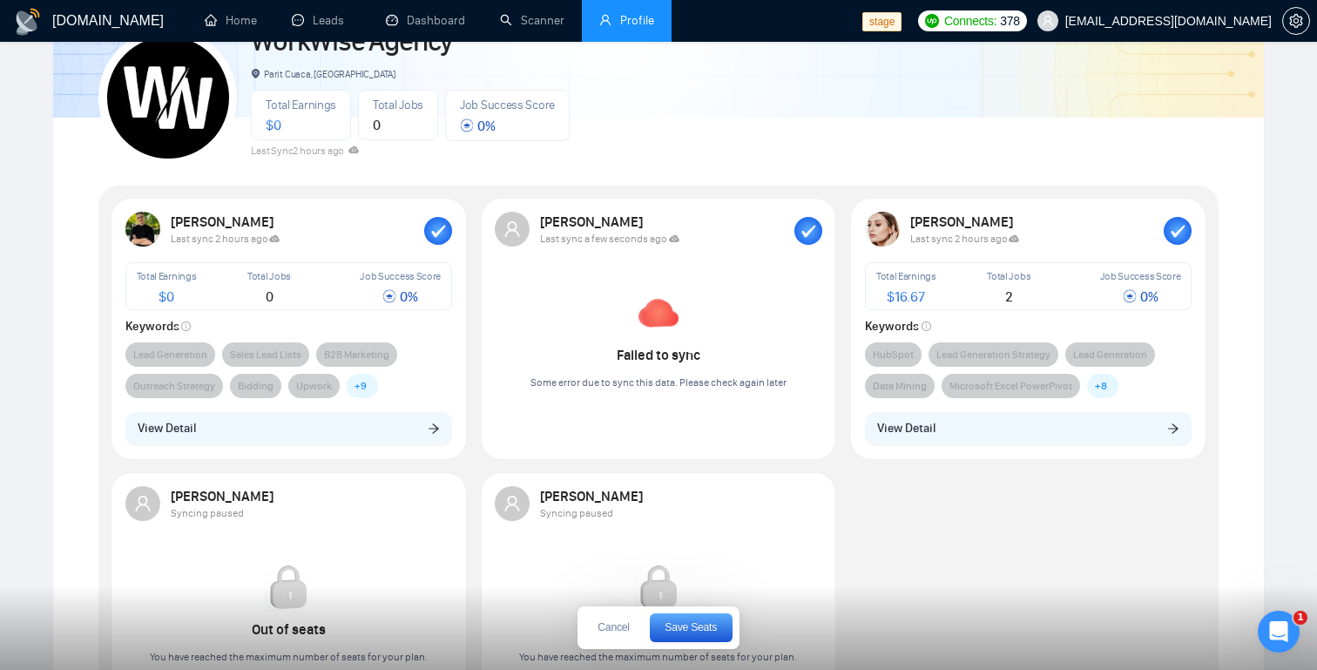
scroll to position [134, 0]
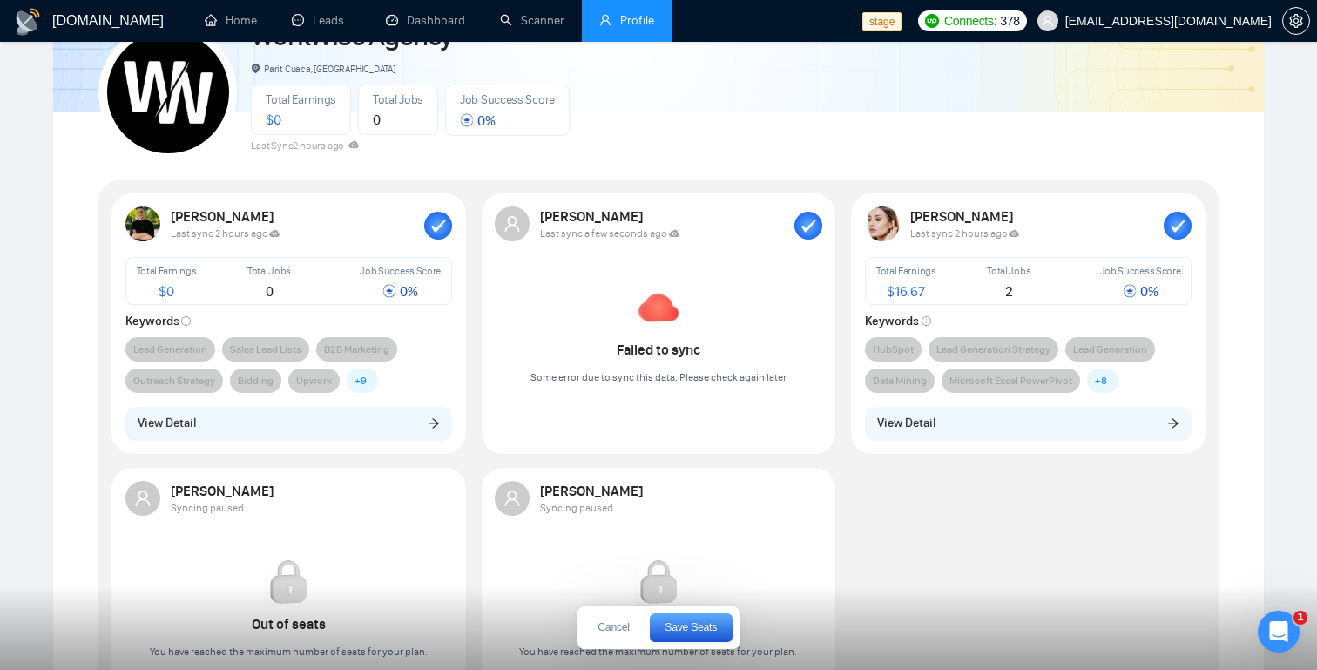
click at [809, 222] on rect "button" at bounding box center [809, 226] width 28 height 28
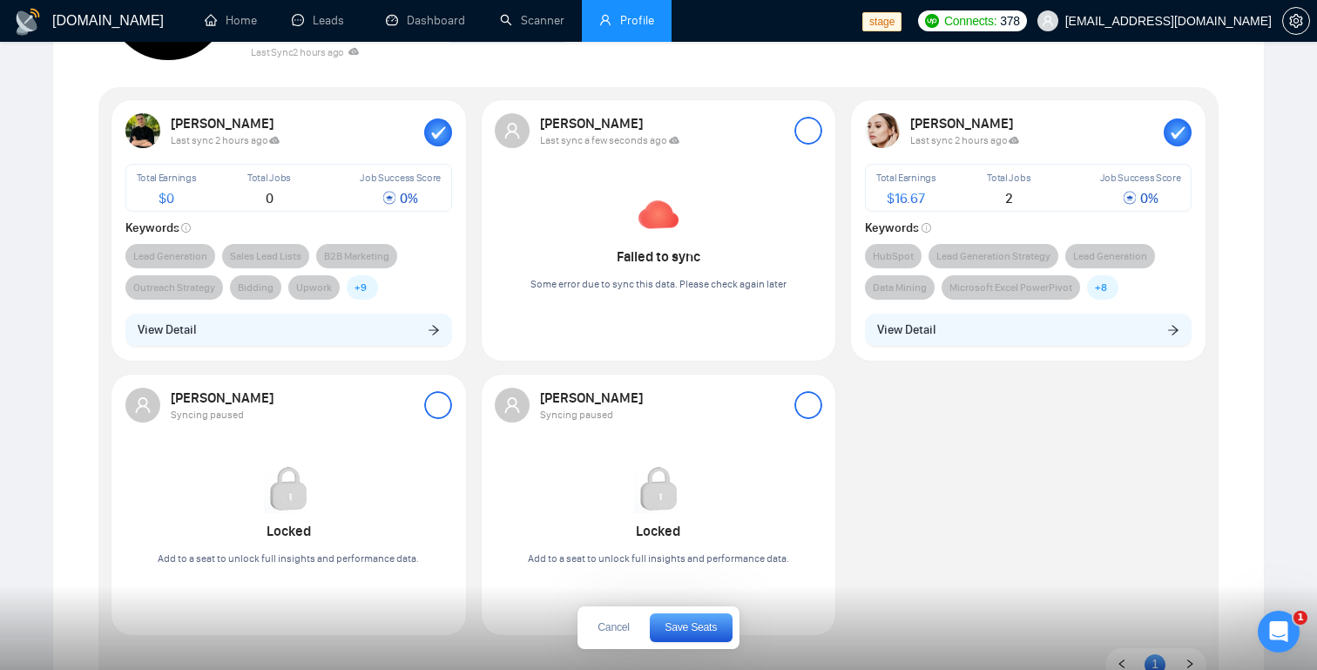
scroll to position [232, 0]
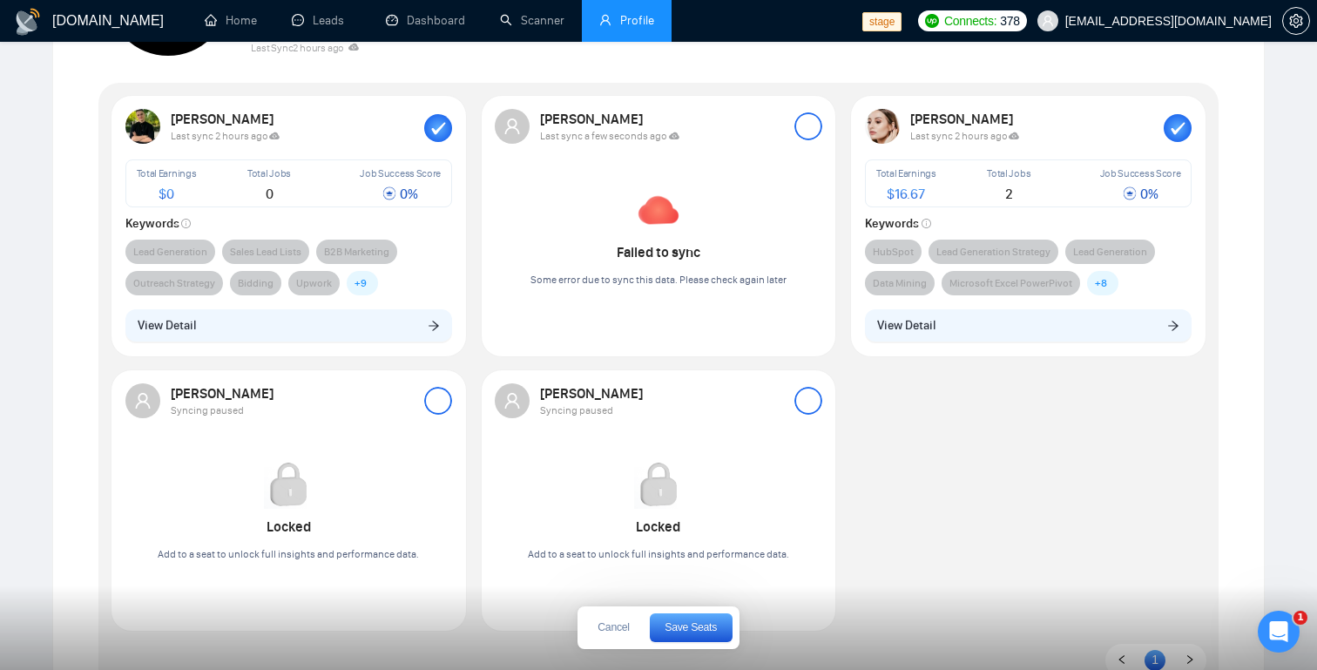
click at [808, 400] on div at bounding box center [809, 401] width 28 height 28
click at [680, 635] on button "Save Seats" at bounding box center [691, 627] width 83 height 29
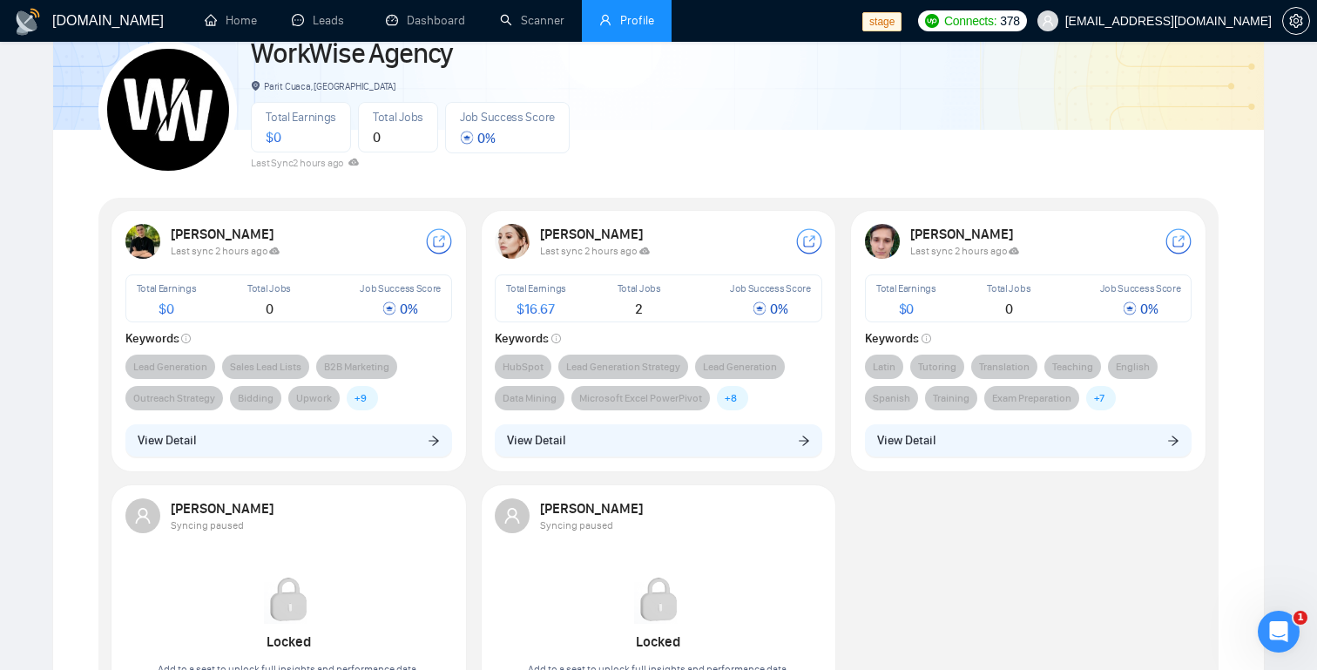
scroll to position [111, 0]
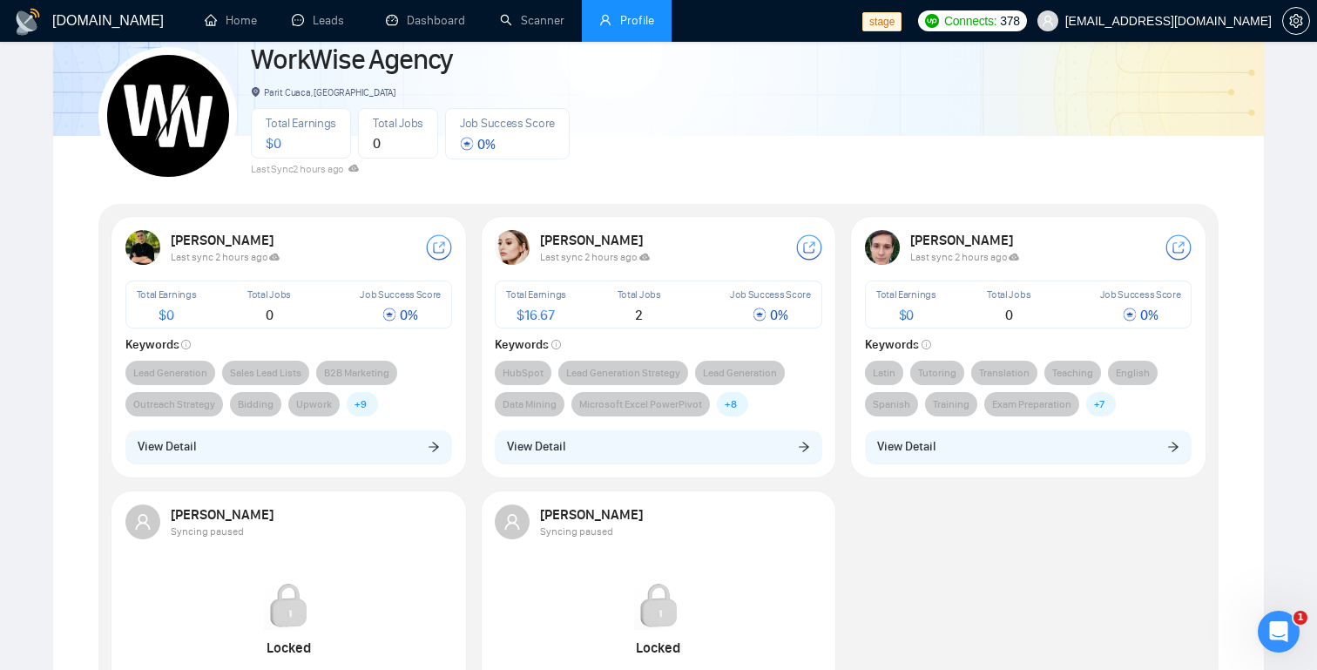
click at [701, 247] on div "Mariia Ivanovna" at bounding box center [667, 240] width 255 height 17
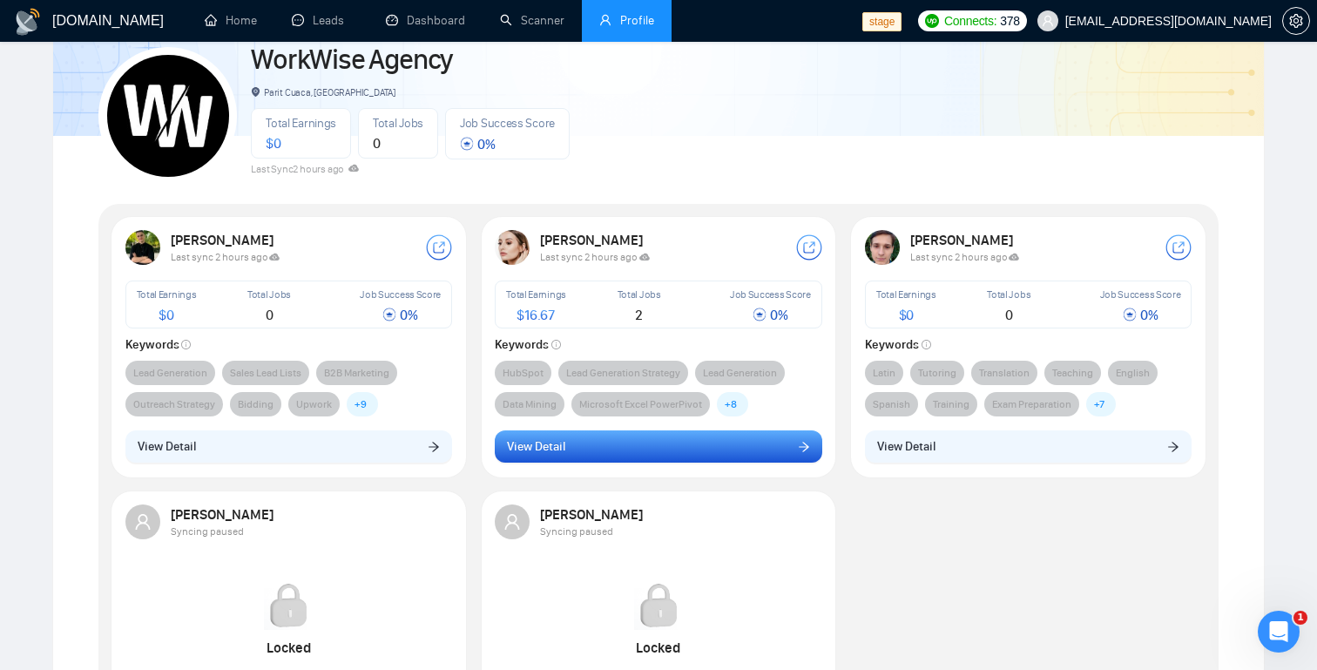
click at [638, 456] on button "View Detail" at bounding box center [659, 446] width 328 height 33
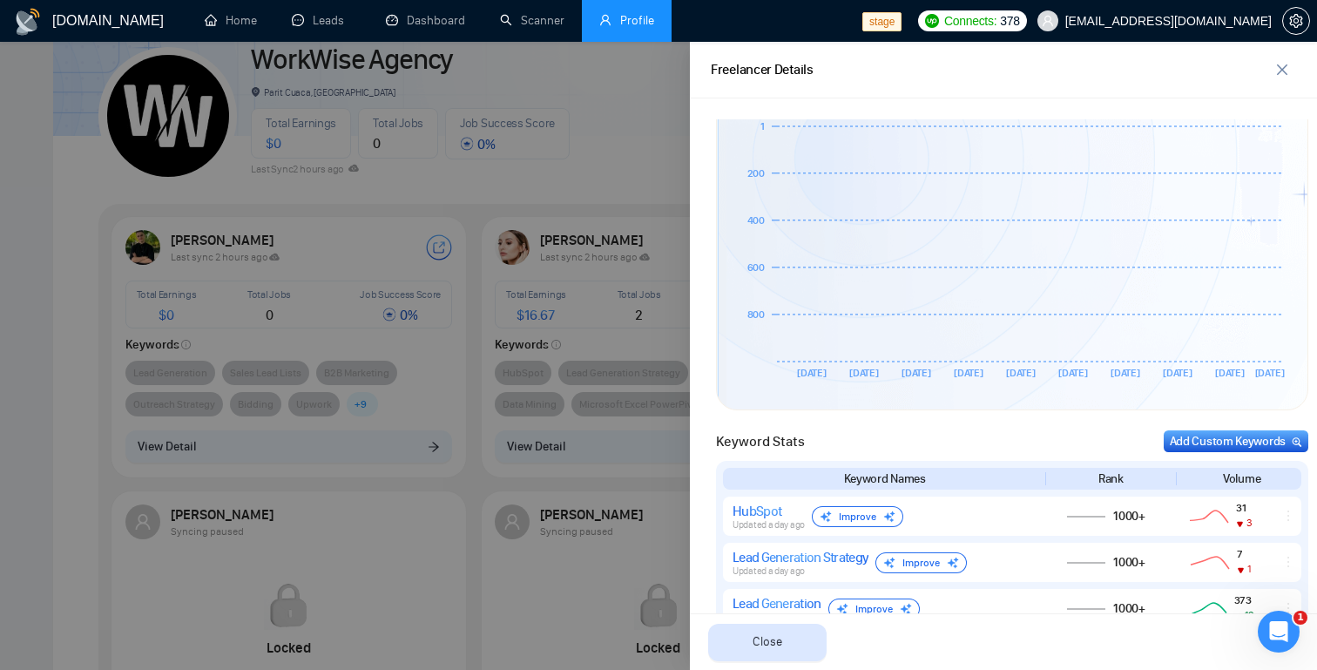
scroll to position [0, 0]
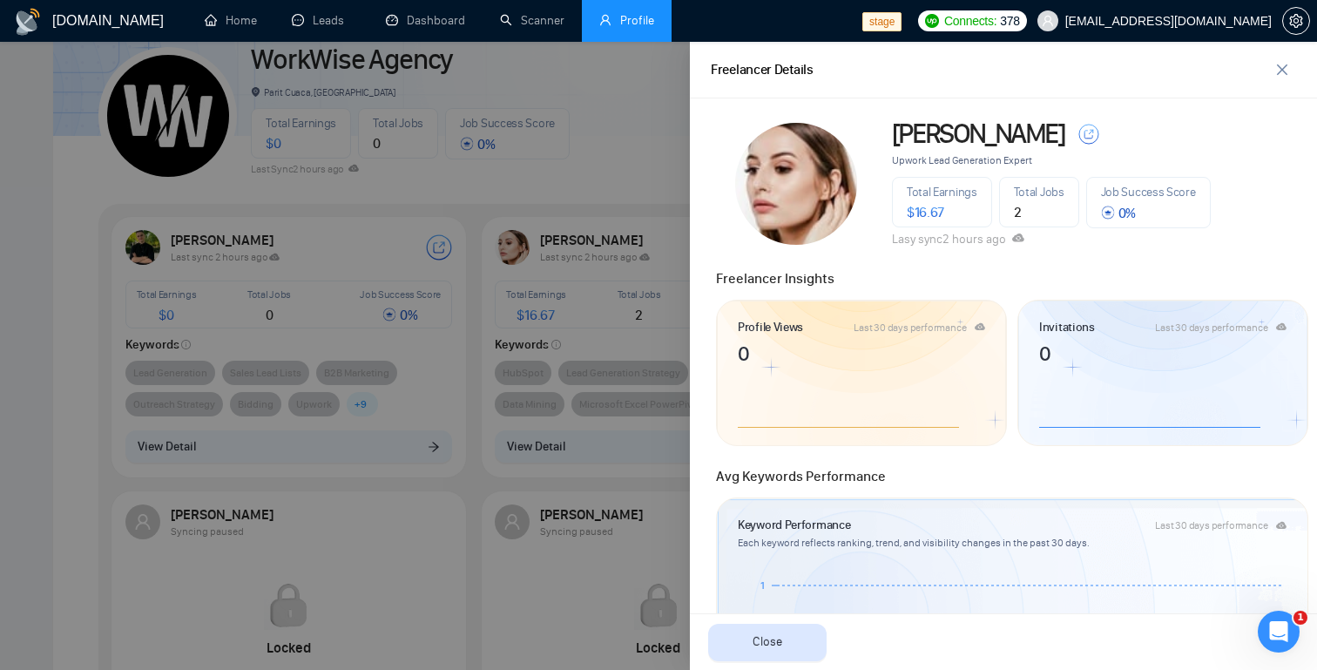
click at [526, 312] on div at bounding box center [658, 356] width 1317 height 628
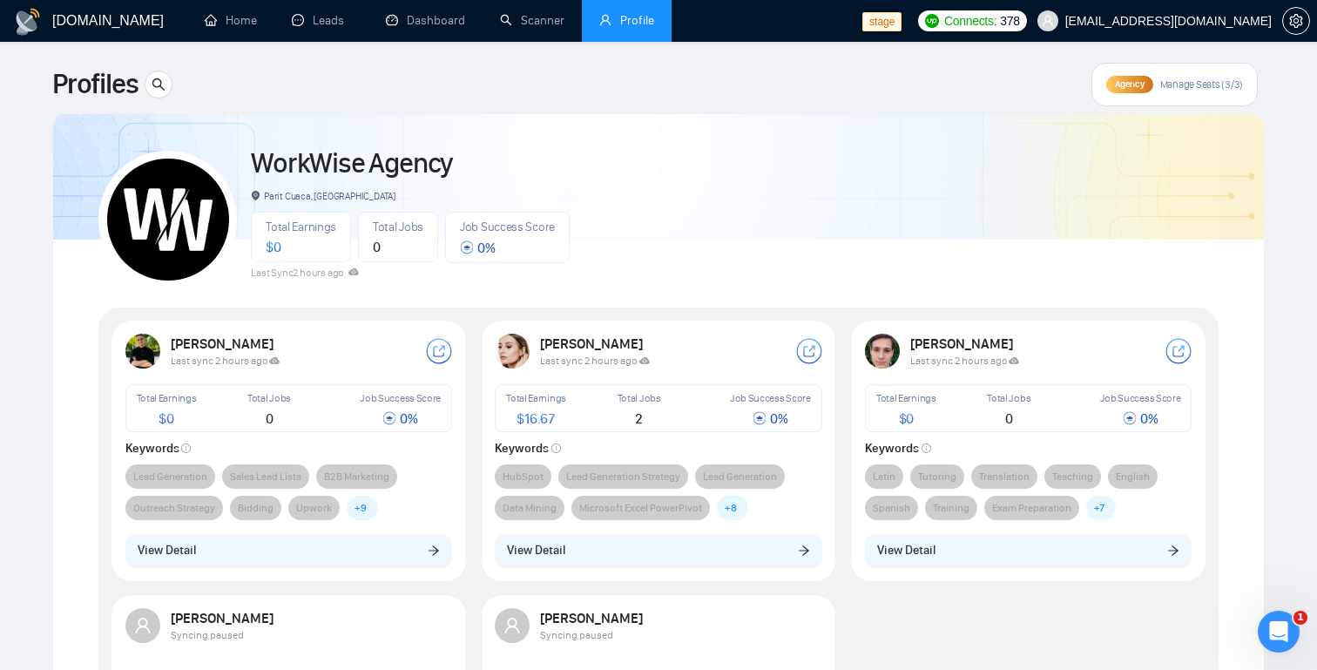
scroll to position [2, 0]
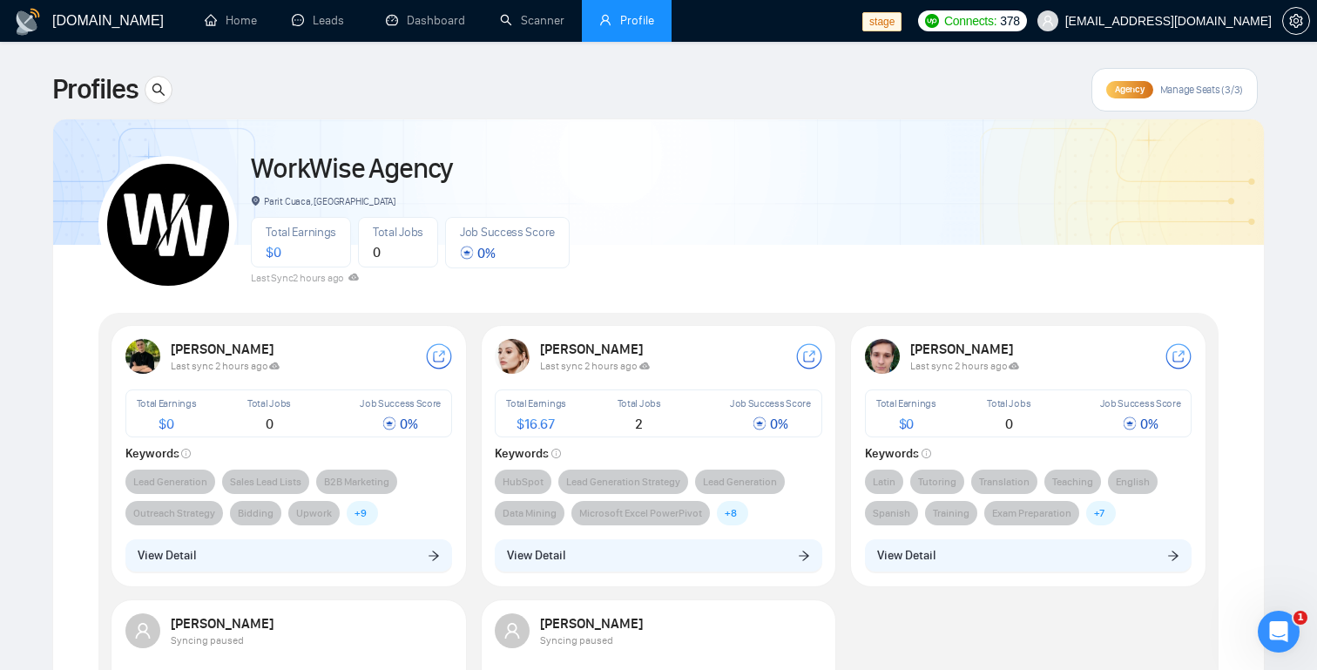
click at [450, 204] on div "Parit Cuaca, Indonesia" at bounding box center [410, 201] width 319 height 19
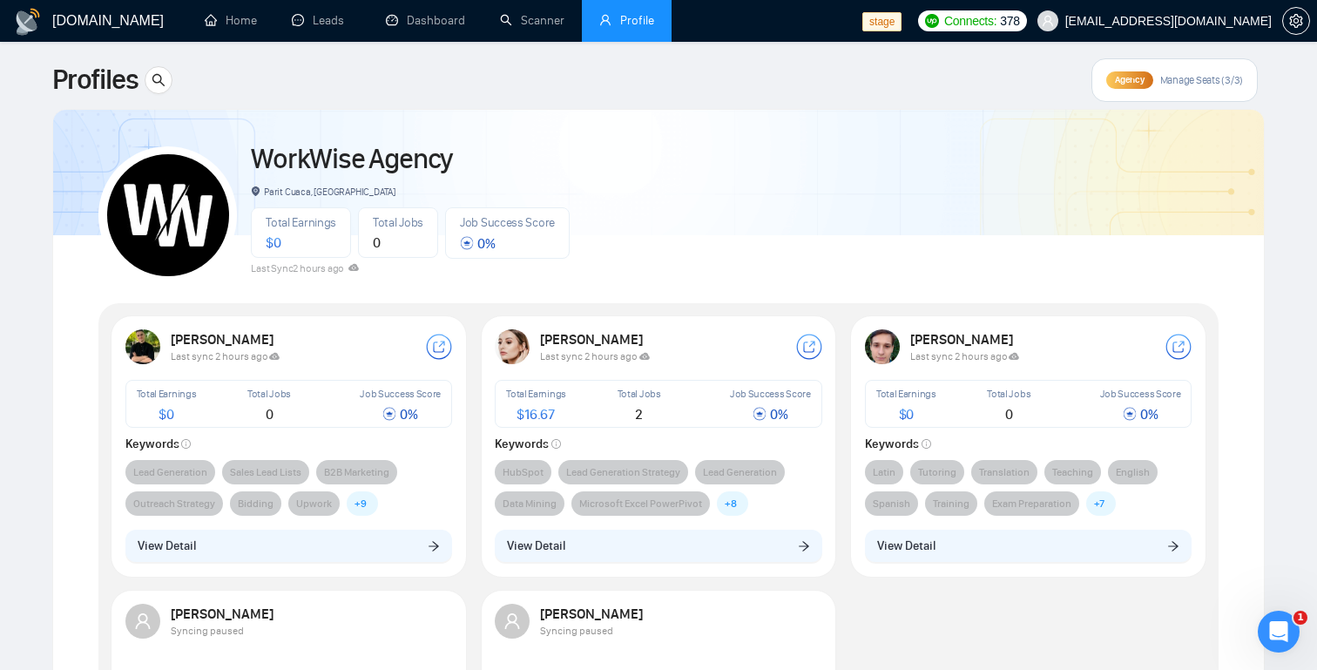
scroll to position [0, 0]
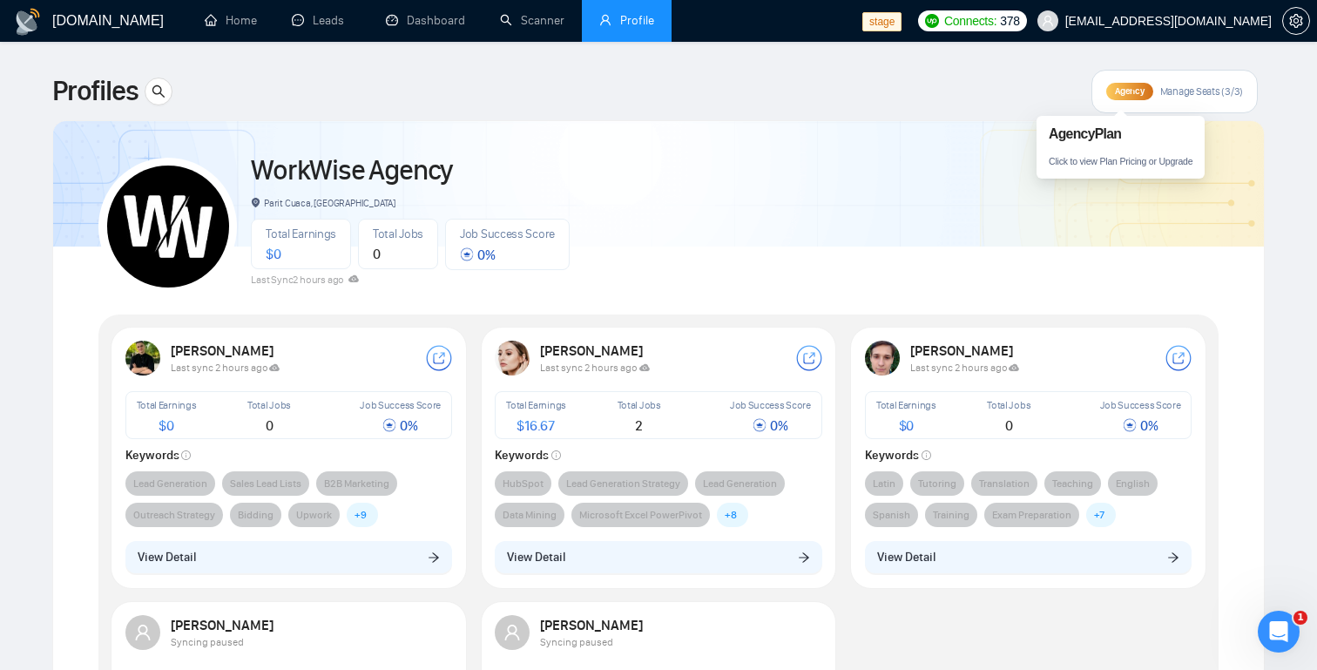
click at [1162, 94] on span "Manage Seats (3/3)" at bounding box center [1202, 92] width 83 height 14
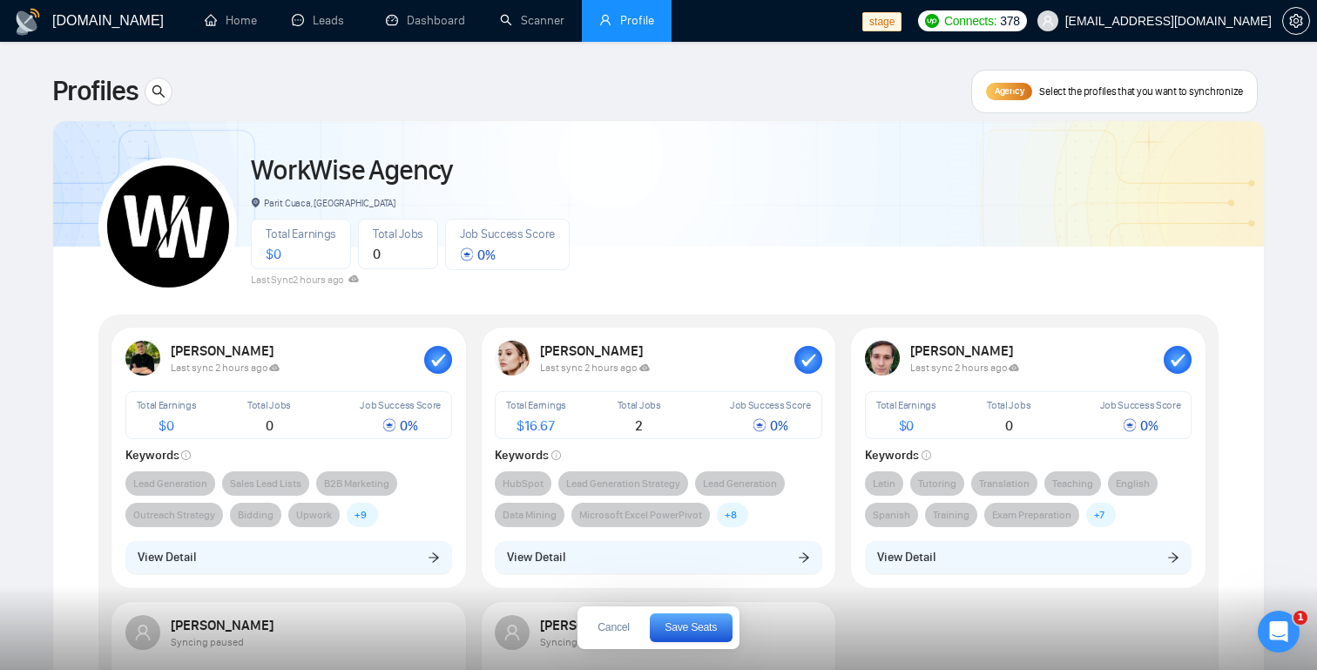
click at [710, 632] on span "Save Seats" at bounding box center [691, 627] width 52 height 10
